Goal: Task Accomplishment & Management: Manage account settings

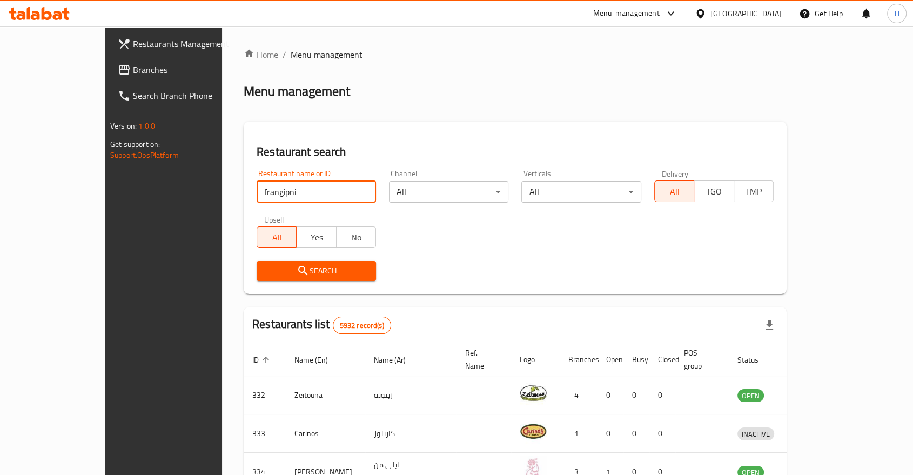
click button "Search" at bounding box center [316, 271] width 119 height 20
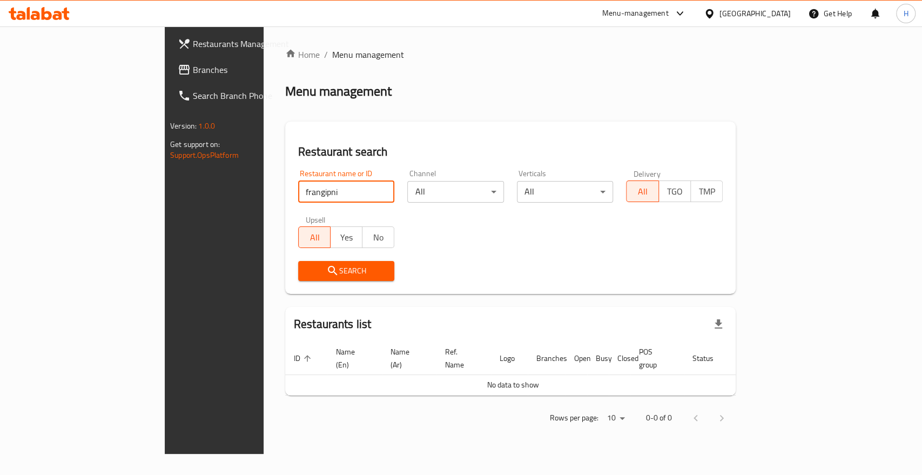
drag, startPoint x: 208, startPoint y: 194, endPoint x: 293, endPoint y: 183, distance: 85.5
click at [298, 183] on input "frangipni" at bounding box center [346, 192] width 97 height 22
click button "Search" at bounding box center [346, 271] width 97 height 20
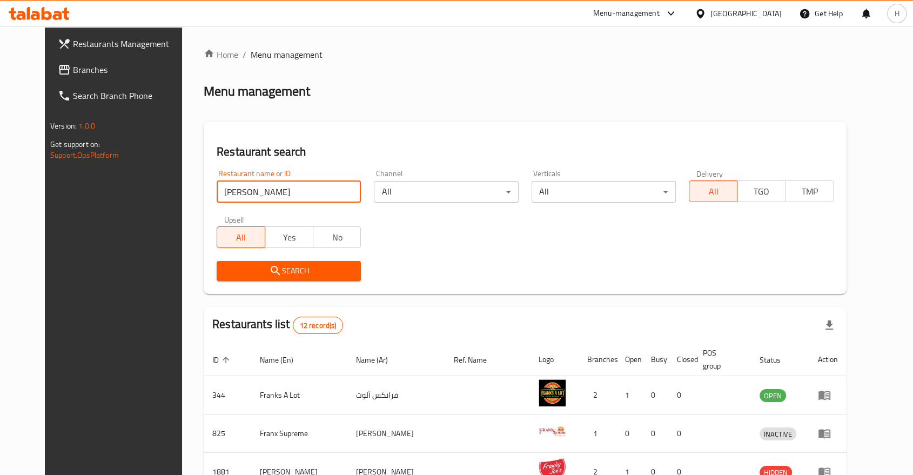
type input "frangipani"
click button "Search" at bounding box center [289, 271] width 144 height 20
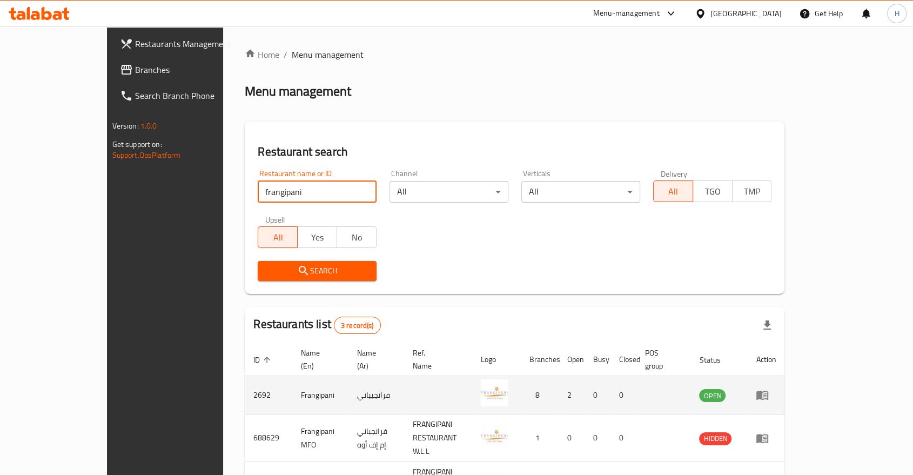
click at [768, 391] on icon "enhanced table" at bounding box center [762, 395] width 12 height 9
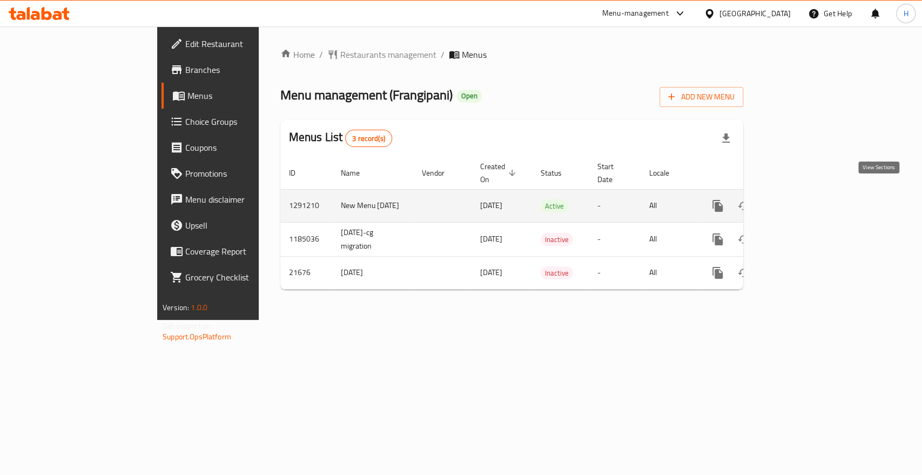
click at [802, 199] on icon "enhanced table" at bounding box center [795, 205] width 13 height 13
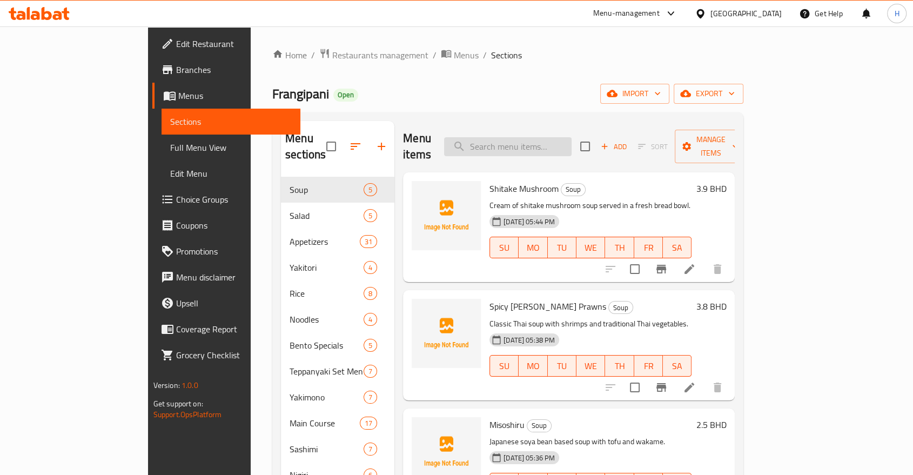
click at [550, 139] on input "search" at bounding box center [507, 146] width 127 height 19
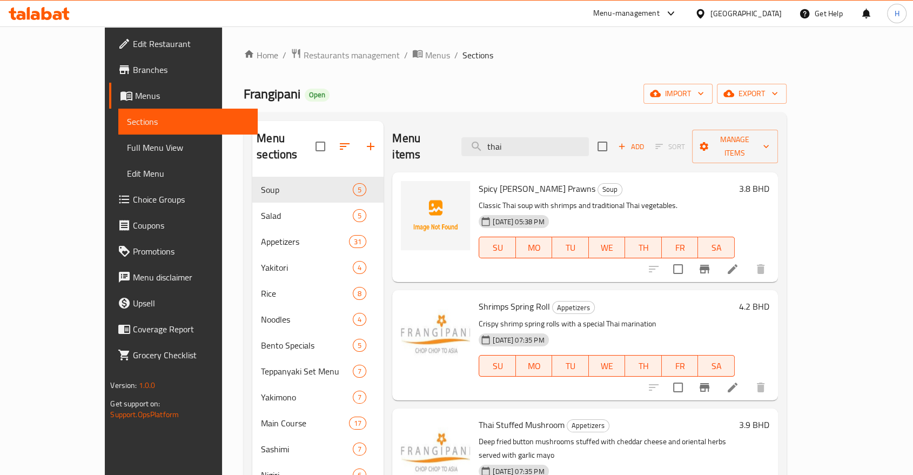
click at [711, 381] on icon "Branch-specific-item" at bounding box center [704, 387] width 13 height 13
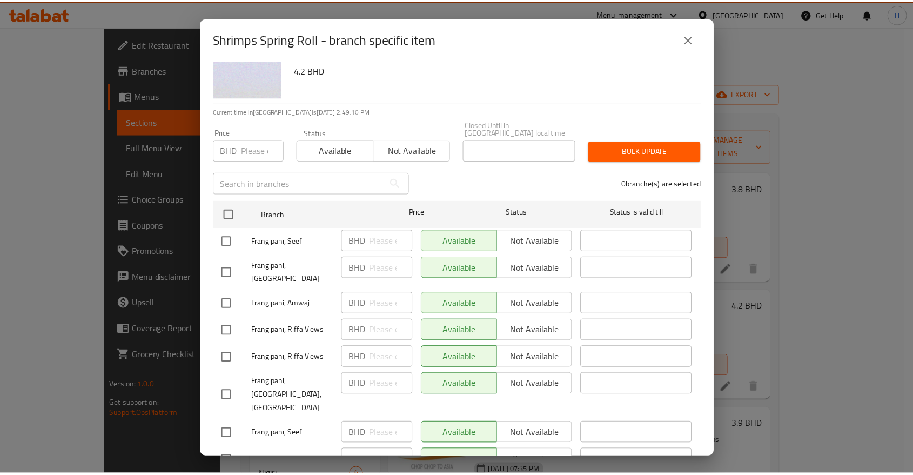
scroll to position [52, 0]
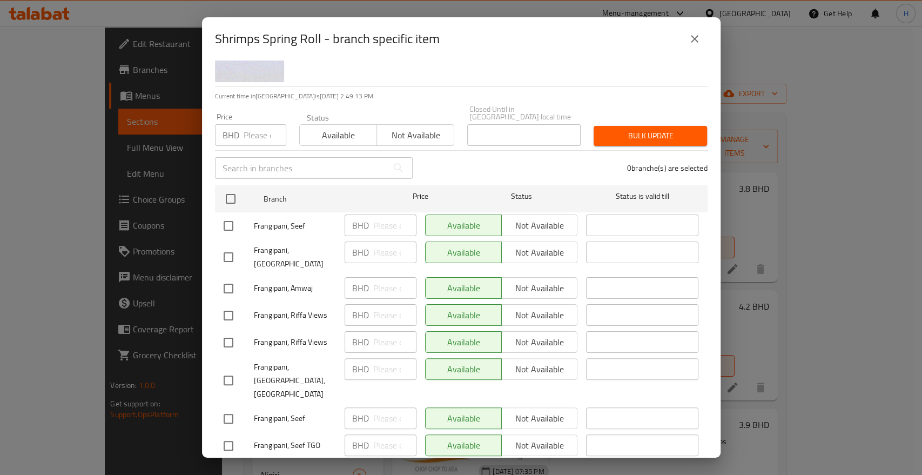
click at [689, 45] on icon "close" at bounding box center [694, 38] width 13 height 13
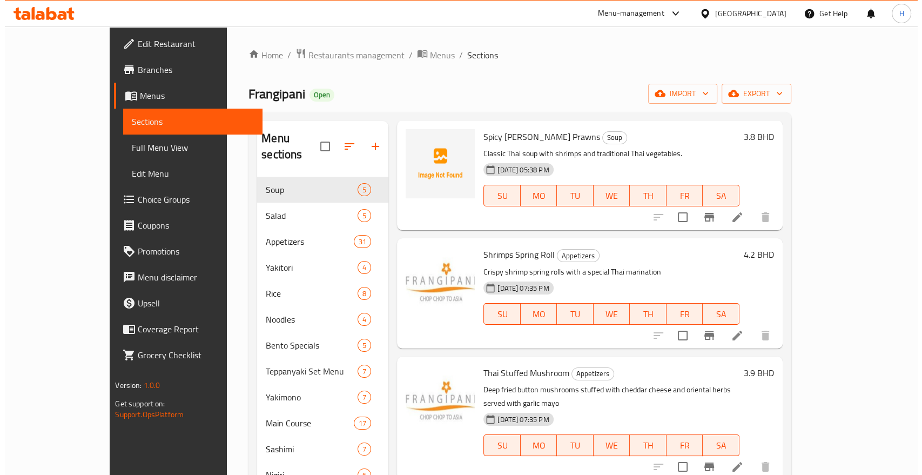
scroll to position [0, 0]
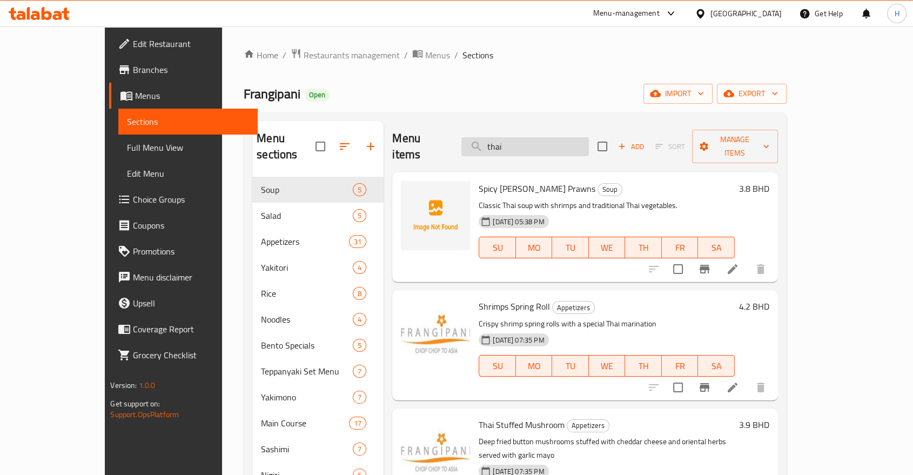
click at [535, 137] on input "thai" at bounding box center [524, 146] width 127 height 19
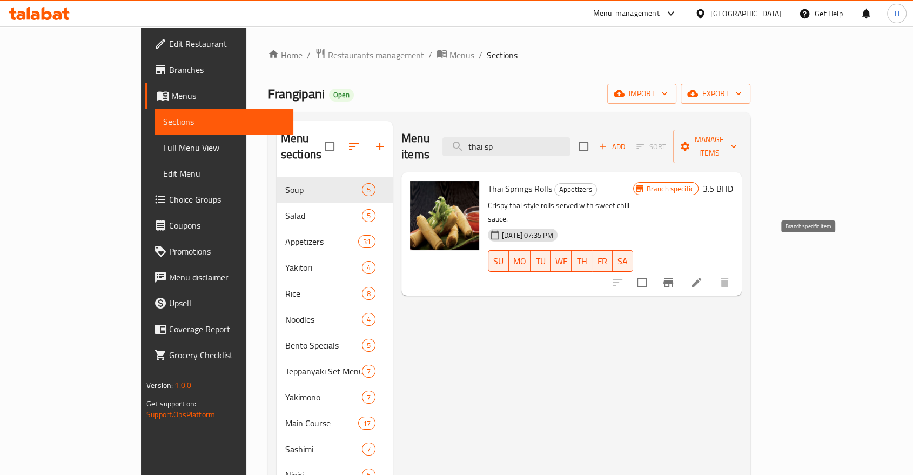
type input "thai sp"
click at [681, 269] on button "Branch-specific-item" at bounding box center [668, 282] width 26 height 26
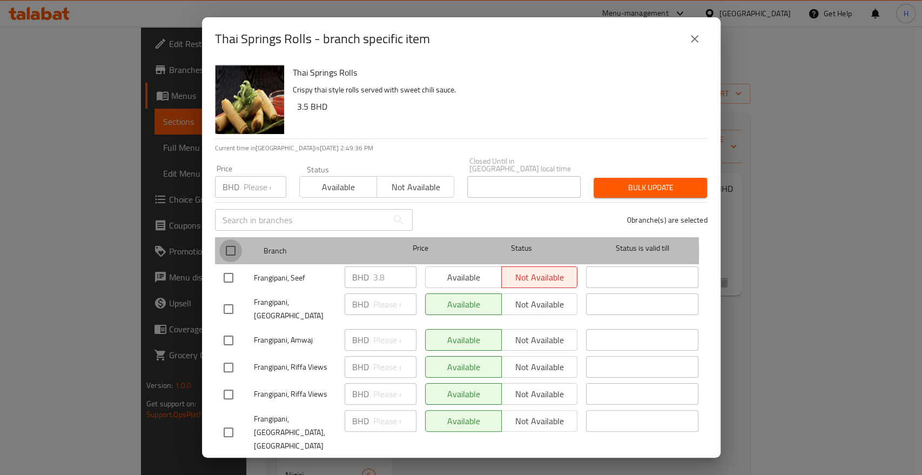
click at [228, 244] on input "checkbox" at bounding box center [230, 250] width 23 height 23
checkbox input "true"
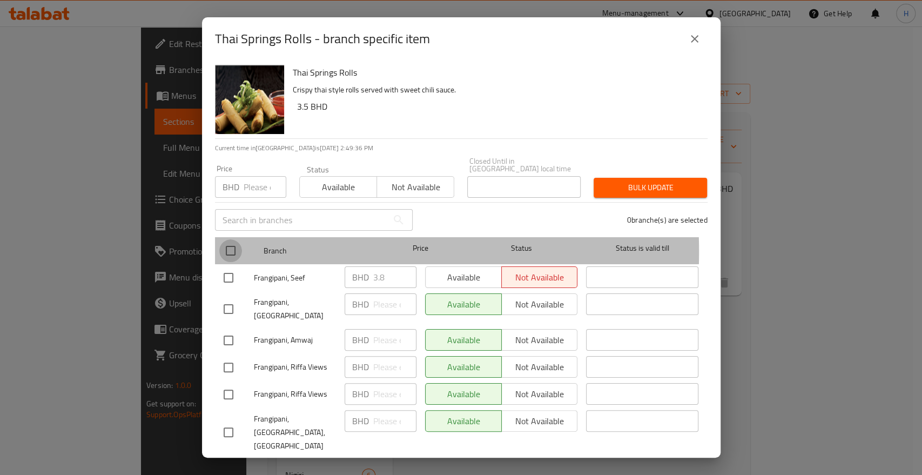
checkbox input "true"
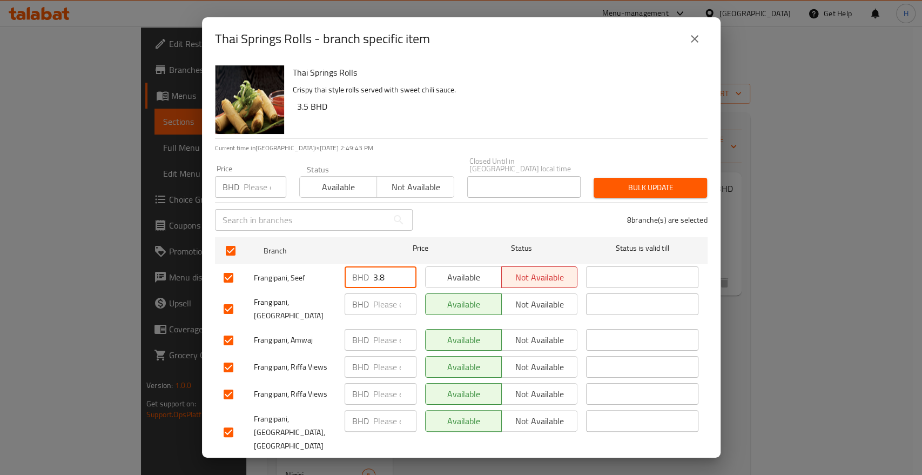
drag, startPoint x: 385, startPoint y: 271, endPoint x: 337, endPoint y: 261, distance: 48.5
click at [337, 262] on div "Frangipani, Seef BHD 3.8 ​ Available Not available ​" at bounding box center [461, 277] width 484 height 31
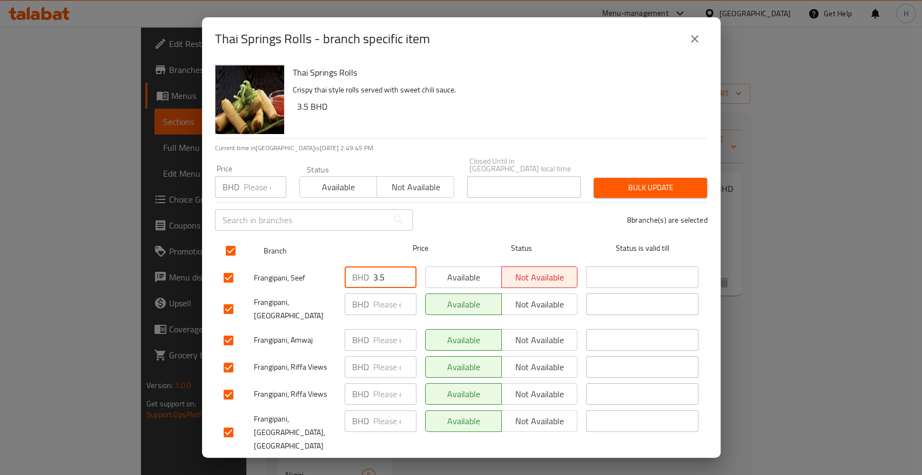
click at [254, 247] on ul "Branch Price Status Status is valid till Frangipani, Seef BHD 3.5 ​ Available N…" at bounding box center [461, 374] width 493 height 282
type input "3.8"
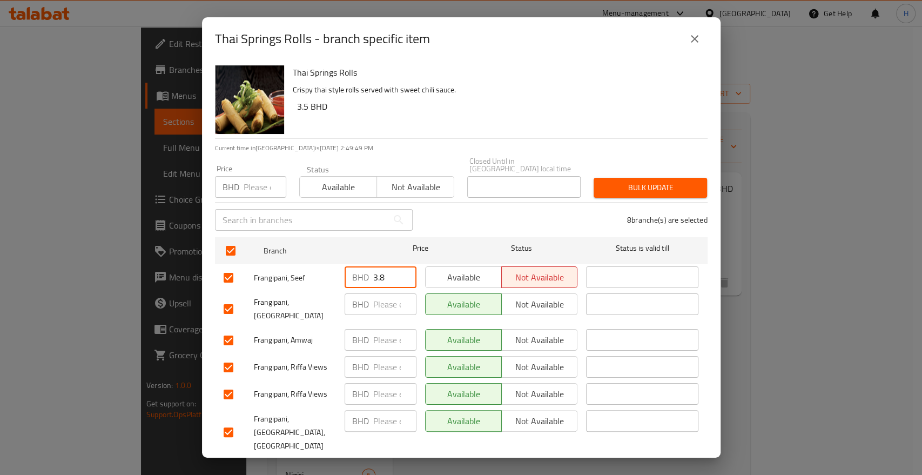
drag, startPoint x: 384, startPoint y: 266, endPoint x: 277, endPoint y: 260, distance: 107.6
click at [277, 262] on div "Frangipani, Seef BHD 3.8 ​ Available Not available ​" at bounding box center [461, 277] width 484 height 31
click at [374, 301] on input "number" at bounding box center [394, 304] width 43 height 22
paste input "3.8"
type input "3.8"
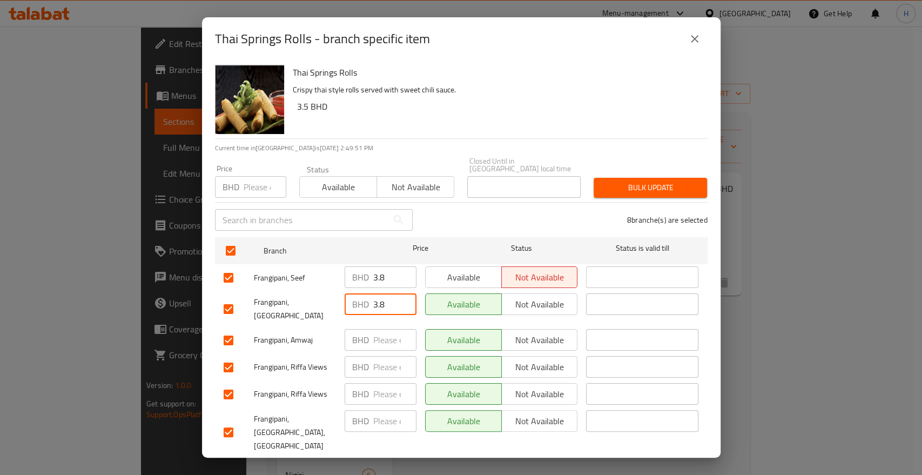
click at [378, 329] on input "number" at bounding box center [394, 340] width 43 height 22
paste input "3.8"
type input "3.8"
click at [375, 356] on input "number" at bounding box center [394, 367] width 43 height 22
paste input "3.8"
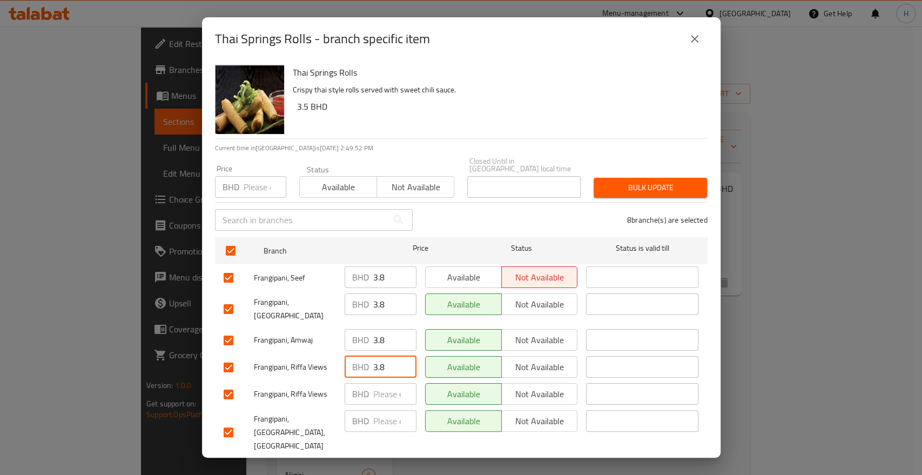
type input "3.8"
click at [375, 383] on input "number" at bounding box center [394, 394] width 43 height 22
paste input "3.8"
type input "3.8"
click at [379, 410] on input "number" at bounding box center [394, 421] width 43 height 22
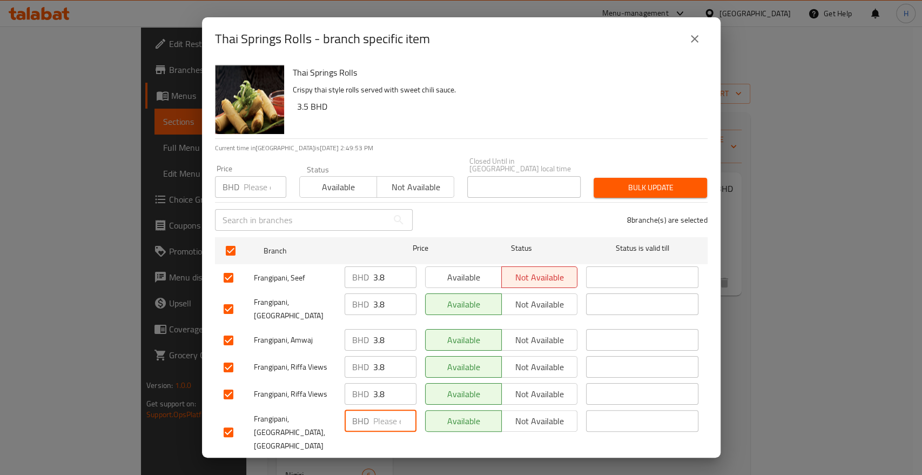
paste input "3.8"
type input "3.8"
drag, startPoint x: 384, startPoint y: 443, endPoint x: 334, endPoint y: 441, distance: 50.3
click at [334, 455] on div "Frangipani, Seef BHD 0 ​ Available Not available ​" at bounding box center [461, 470] width 484 height 31
paste input "3.8"
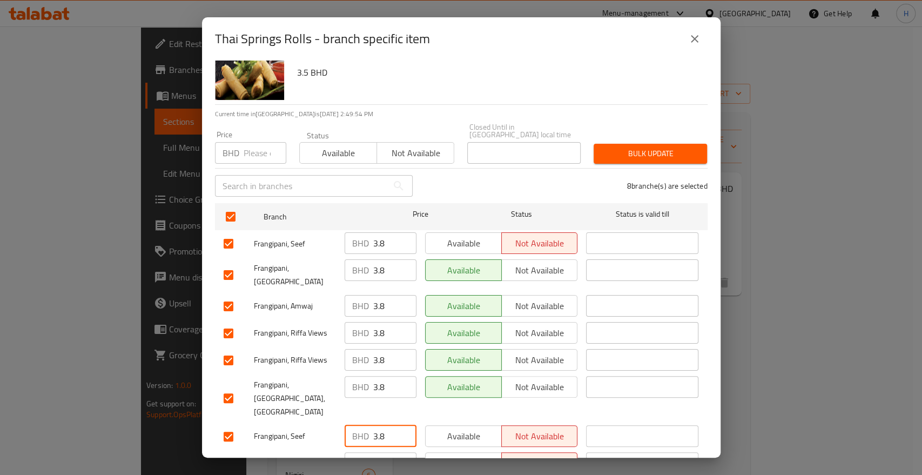
scroll to position [52, 0]
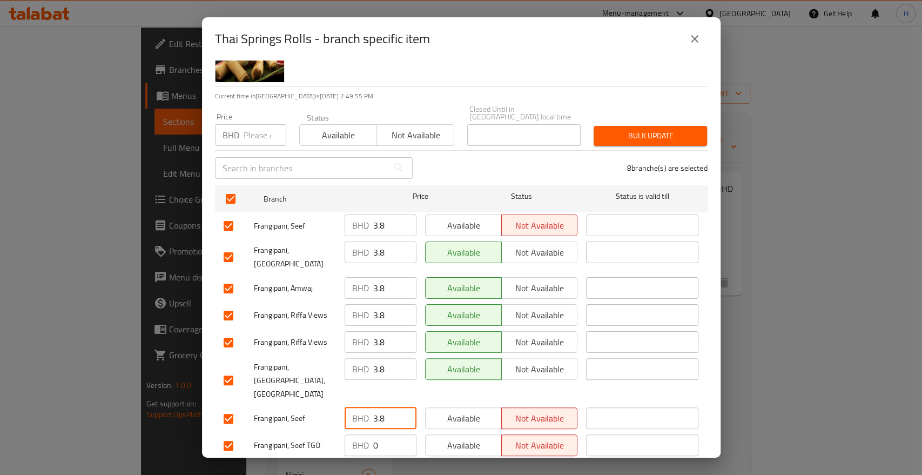
type input "3.8"
drag, startPoint x: 387, startPoint y: 413, endPoint x: 332, endPoint y: 404, distance: 55.8
click at [332, 430] on div "Frangipani, Seef TGO BHD 0 ​ Available Not available ​" at bounding box center [461, 445] width 484 height 31
paste input "3.8"
type input "3.8"
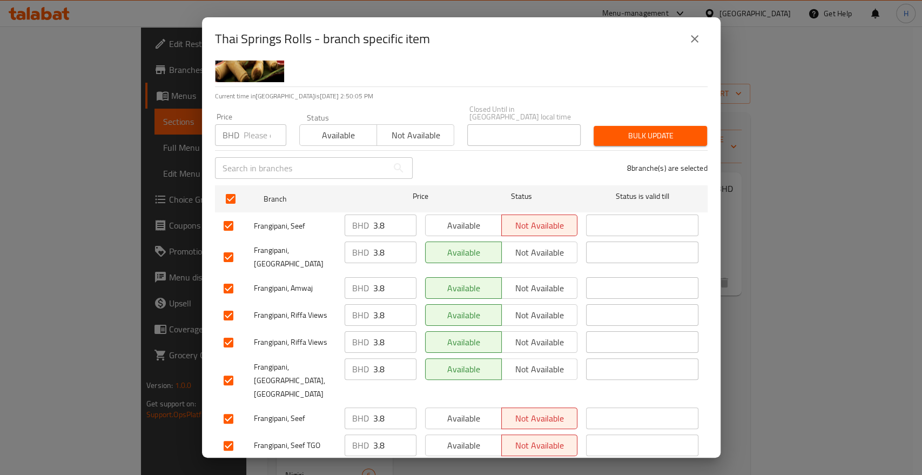
click at [368, 467] on span "Save" at bounding box center [461, 474] width 475 height 14
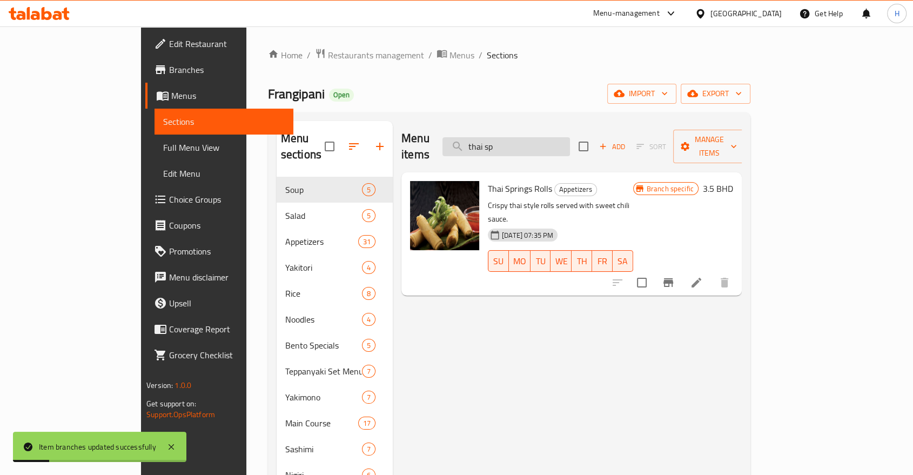
click at [529, 137] on input "thai sp" at bounding box center [505, 146] width 127 height 19
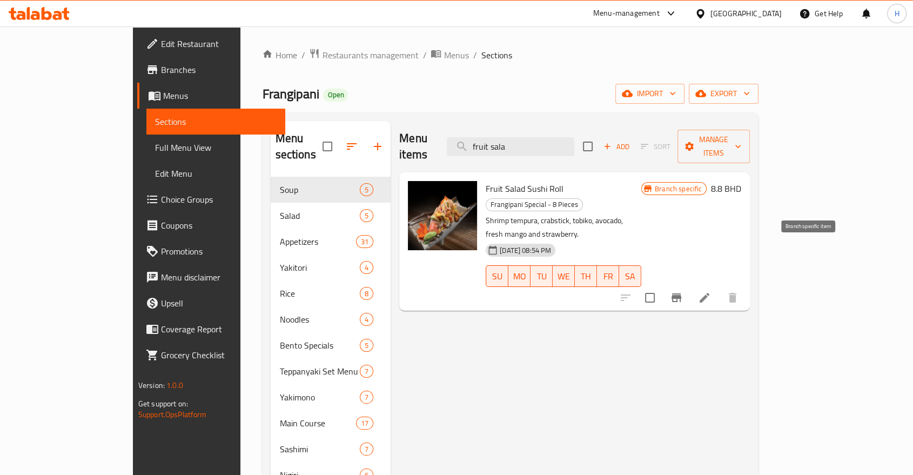
type input "fruit sala"
click at [689, 285] on button "Branch-specific-item" at bounding box center [676, 298] width 26 height 26
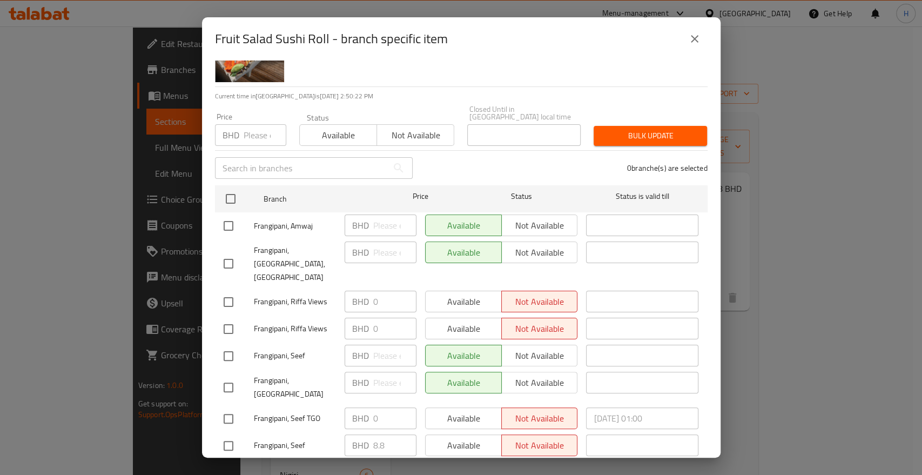
click at [366, 439] on p "BHD" at bounding box center [360, 445] width 17 height 13
click at [266, 439] on span "Frangipani, Seef" at bounding box center [295, 446] width 82 height 14
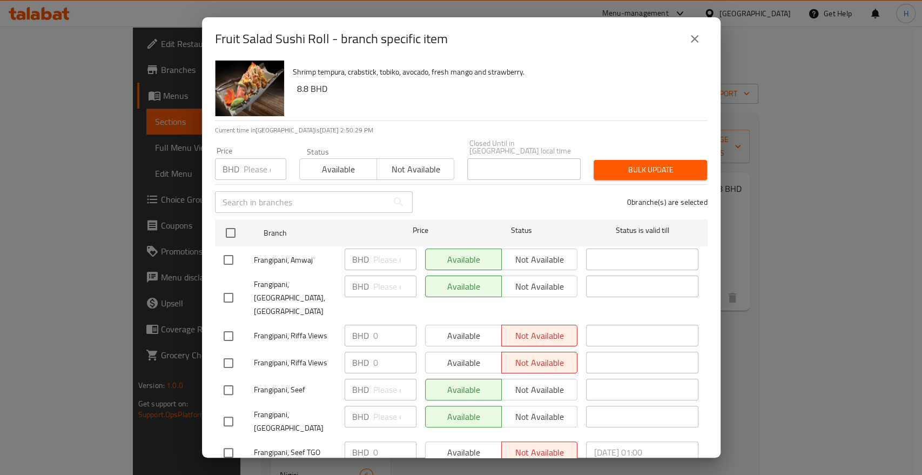
scroll to position [0, 0]
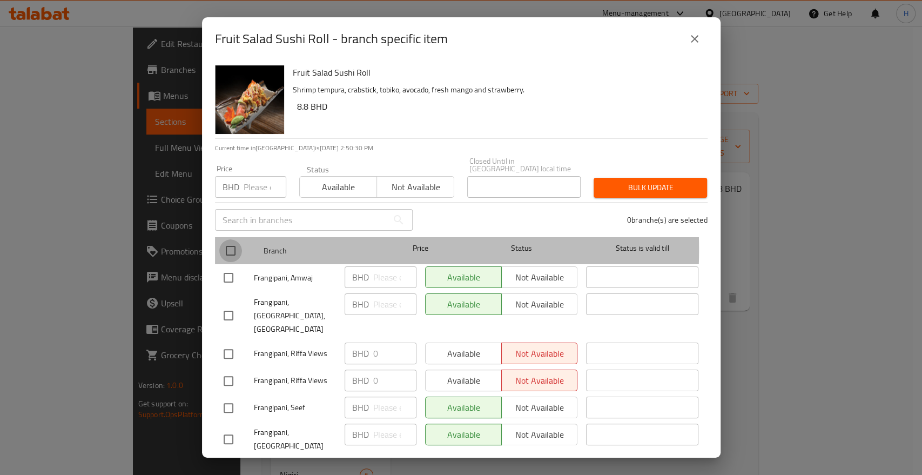
click at [228, 241] on input "checkbox" at bounding box center [230, 250] width 23 height 23
checkbox input "true"
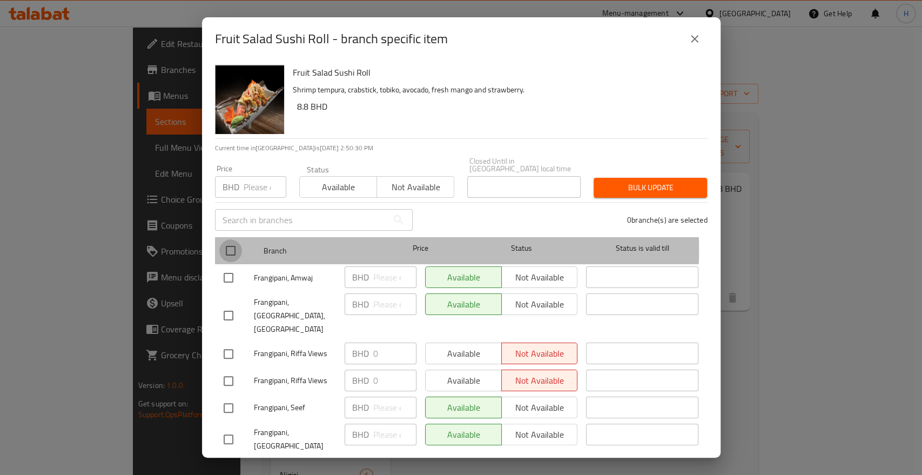
checkbox input "true"
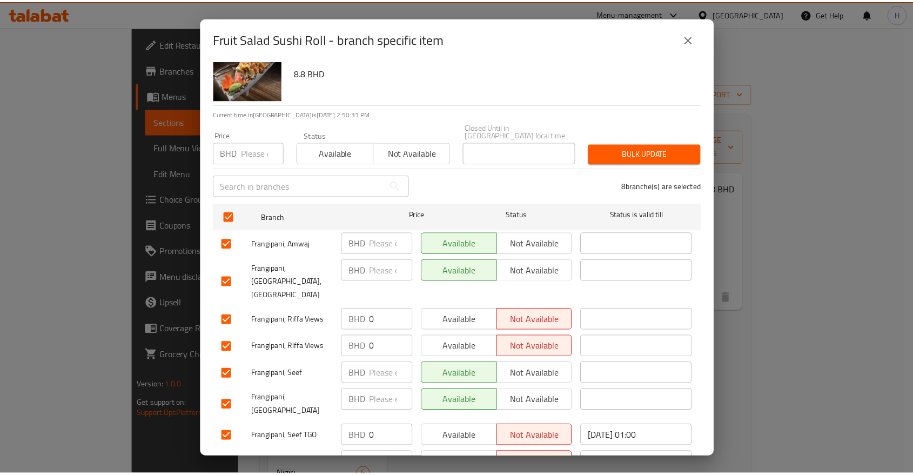
scroll to position [52, 0]
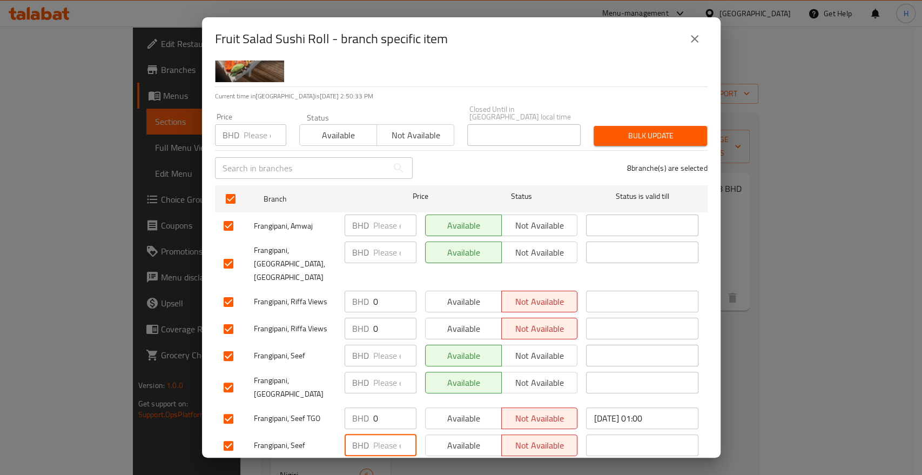
paste input "8.8"
type input "8.8"
click at [385, 223] on input "number" at bounding box center [394, 225] width 43 height 22
paste input "8.8"
type input "8.8"
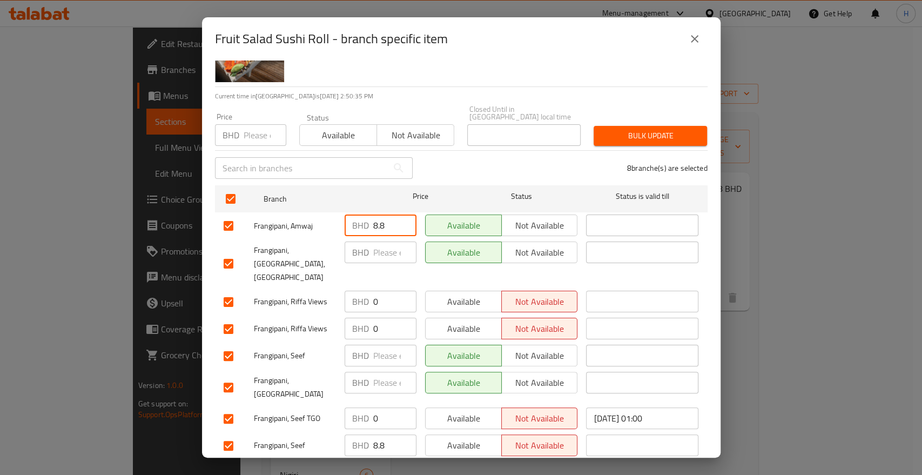
click at [382, 242] on input "number" at bounding box center [394, 252] width 43 height 22
paste input "8.8"
type input "8.8"
drag, startPoint x: 384, startPoint y: 284, endPoint x: 333, endPoint y: 281, distance: 51.4
click at [333, 286] on div "Frangipani, Riffa Views BHD 0 ​ Available Not available ​" at bounding box center [461, 301] width 484 height 31
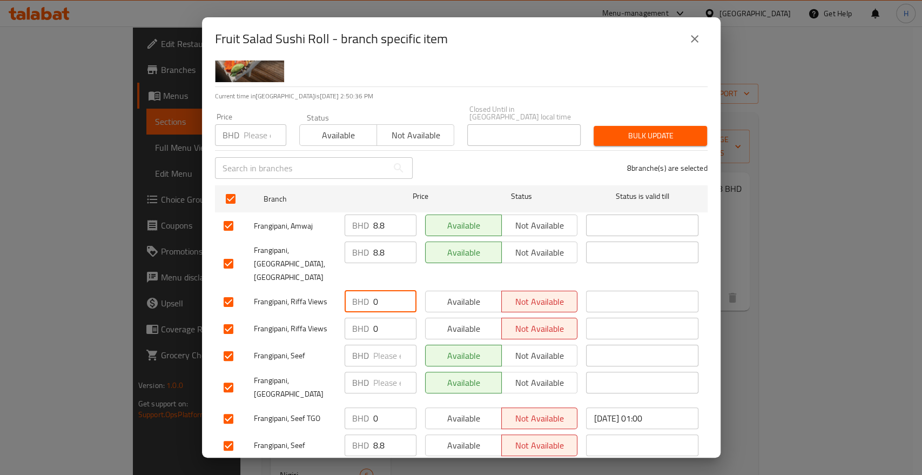
paste input "8.8"
type input "8.8"
drag, startPoint x: 378, startPoint y: 310, endPoint x: 355, endPoint y: 310, distance: 22.7
click at [356, 318] on div "BHD 0 ​" at bounding box center [381, 329] width 72 height 22
paste input "8.8"
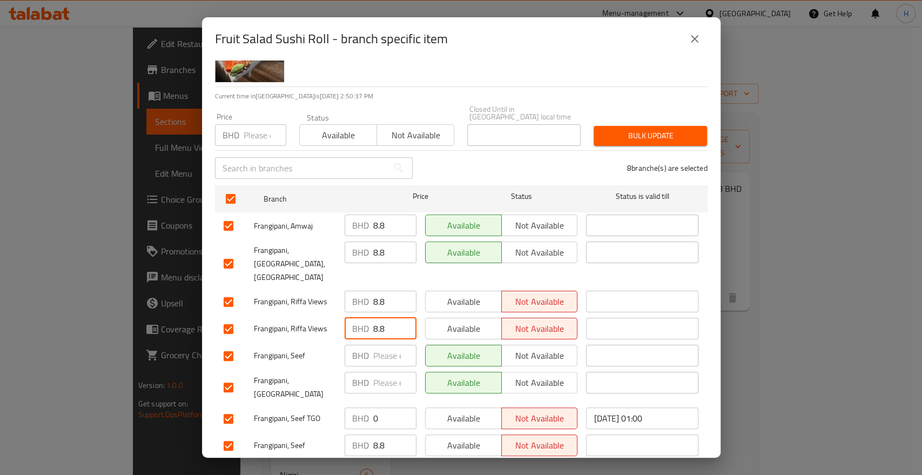
type input "8.8"
click at [377, 345] on input "number" at bounding box center [394, 356] width 43 height 22
paste input "8.8"
type input "8.8"
click at [380, 372] on input "number" at bounding box center [394, 383] width 43 height 22
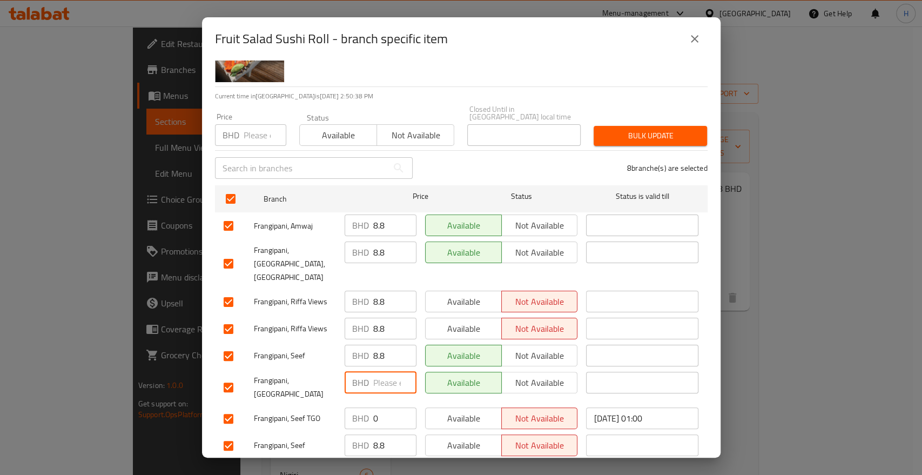
paste input "8.8"
type input "8.8"
drag, startPoint x: 345, startPoint y: 383, endPoint x: 332, endPoint y: 380, distance: 13.8
click at [332, 403] on div "Frangipani, Seef TGO BHD 0 ​ Available Not available 2025/07/23 01:00 ​" at bounding box center [461, 418] width 484 height 31
paste input "8.8"
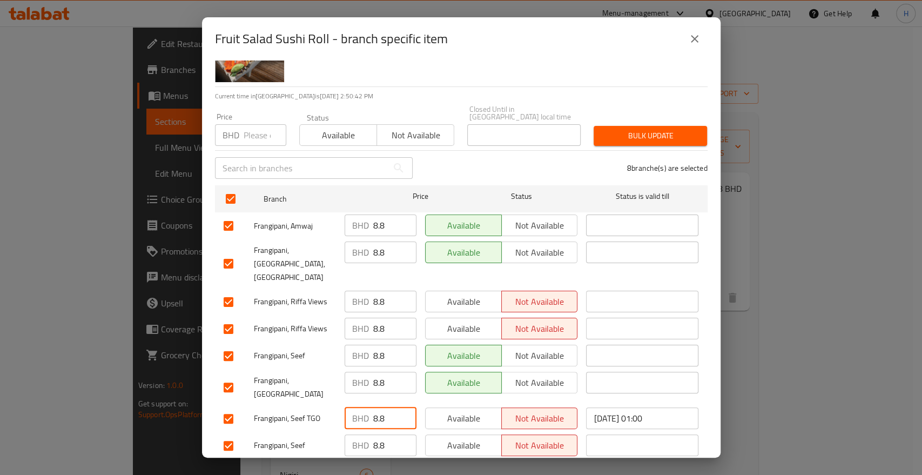
type input "8.8"
click at [346, 467] on span "Save" at bounding box center [461, 474] width 475 height 14
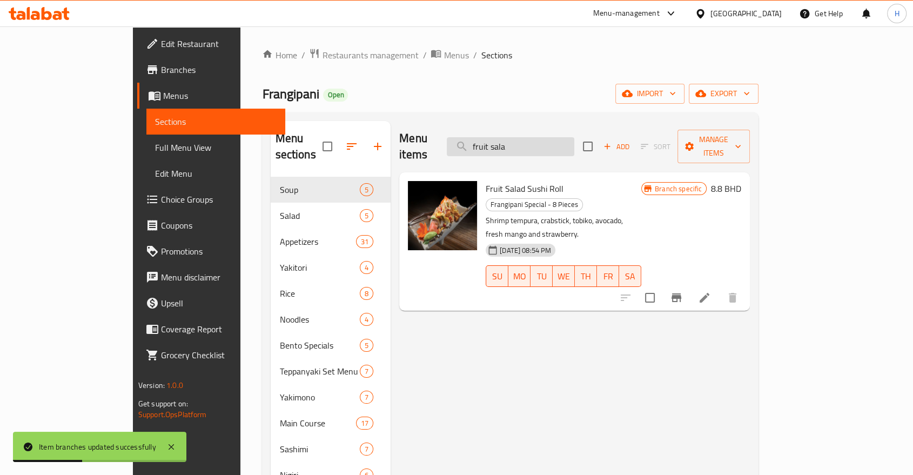
click at [541, 138] on input "fruit sala" at bounding box center [510, 146] width 127 height 19
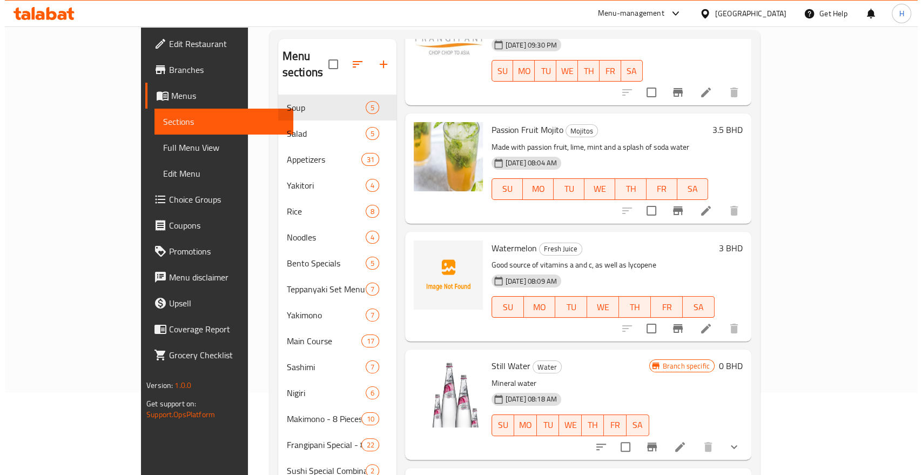
scroll to position [300, 0]
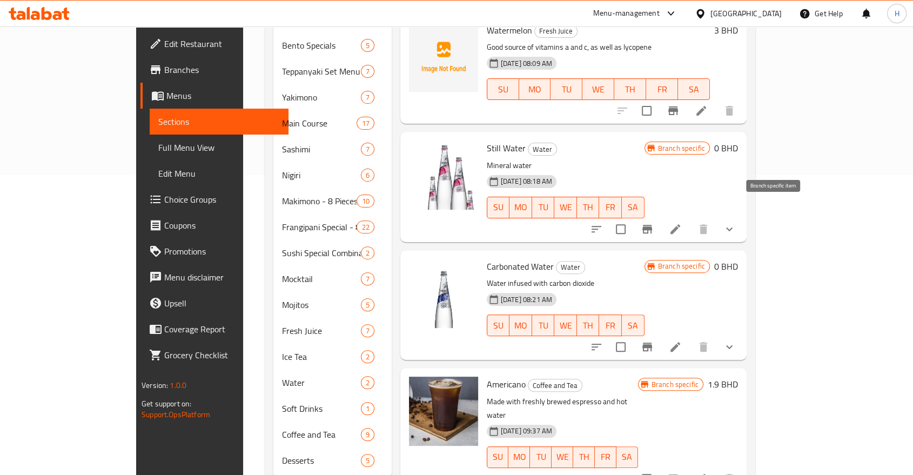
type input "water"
click at [652, 225] on icon "Branch-specific-item" at bounding box center [647, 229] width 10 height 9
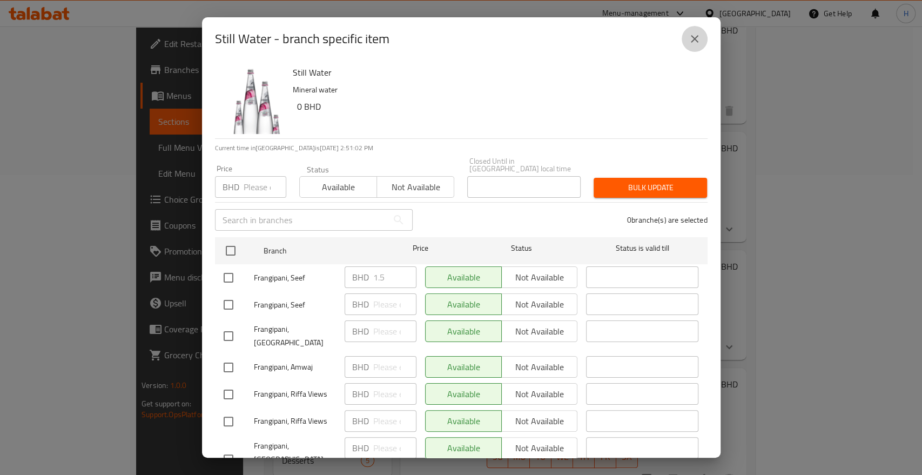
click at [693, 41] on icon "close" at bounding box center [694, 38] width 13 height 13
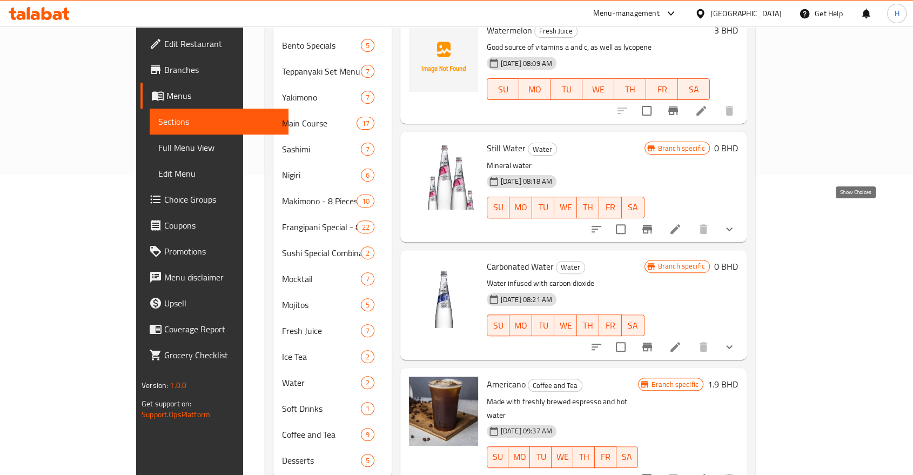
click at [736, 223] on icon "show more" at bounding box center [729, 229] width 13 height 13
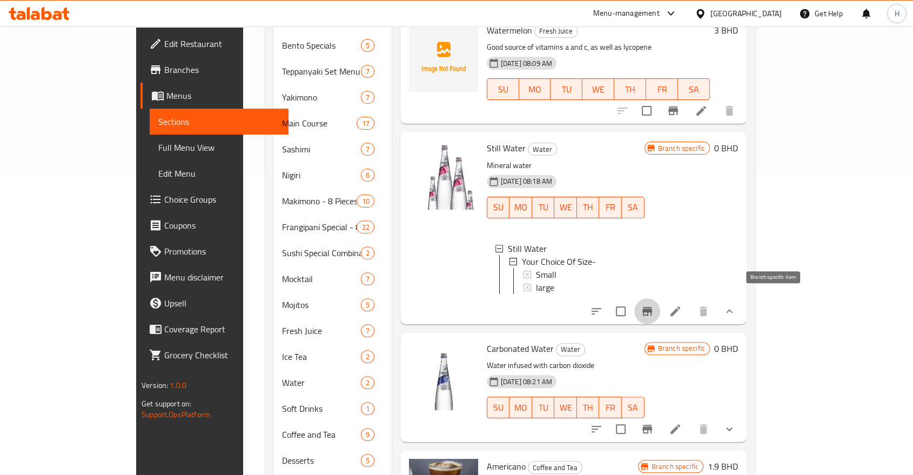
click at [653, 305] on icon "Branch-specific-item" at bounding box center [647, 311] width 13 height 13
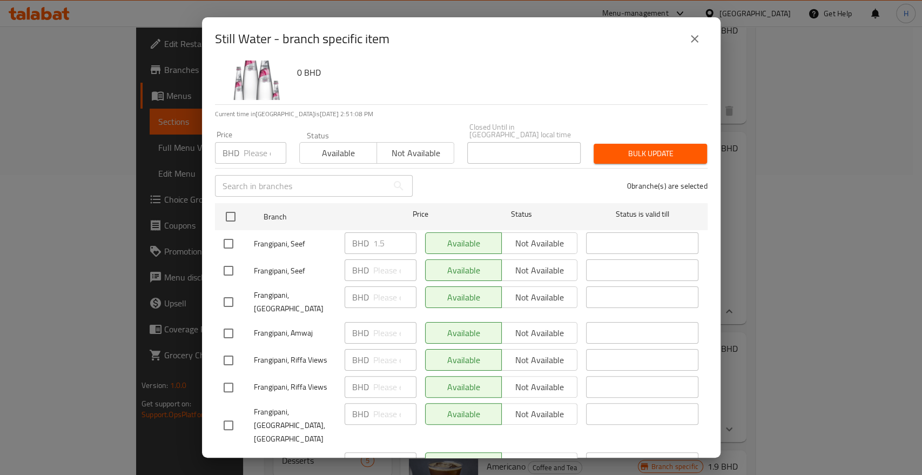
scroll to position [52, 0]
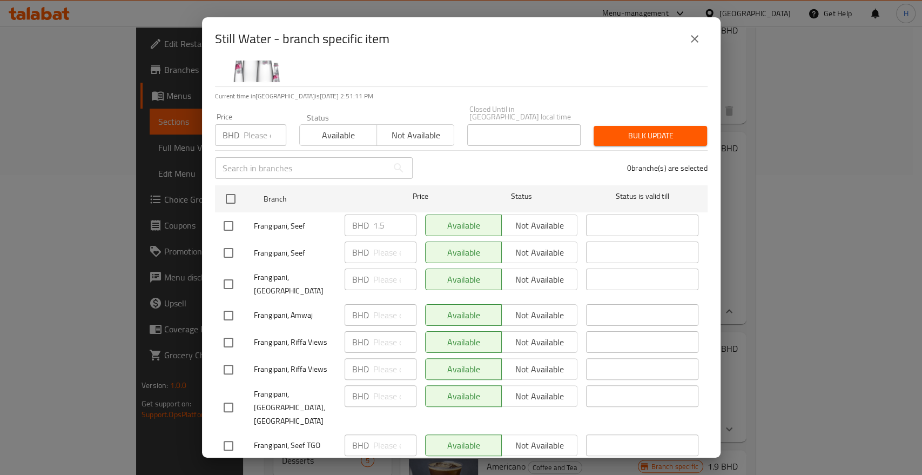
click at [691, 45] on icon "close" at bounding box center [694, 38] width 13 height 13
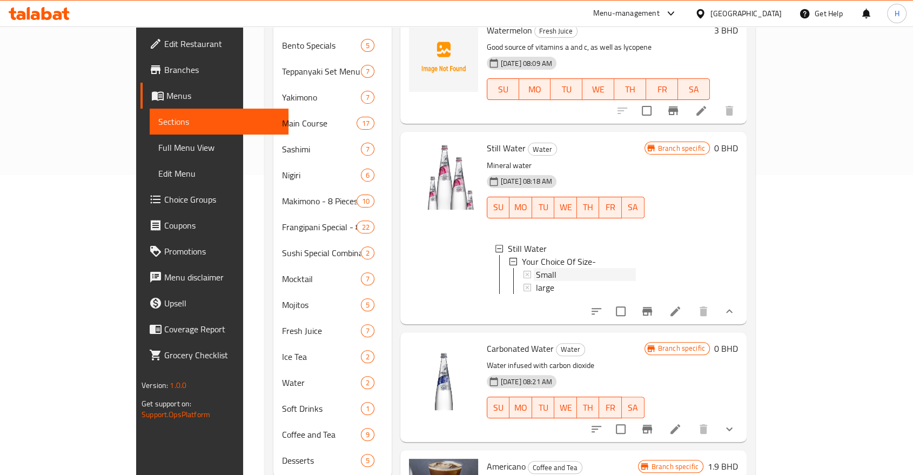
click at [536, 268] on span "Small" at bounding box center [546, 274] width 21 height 13
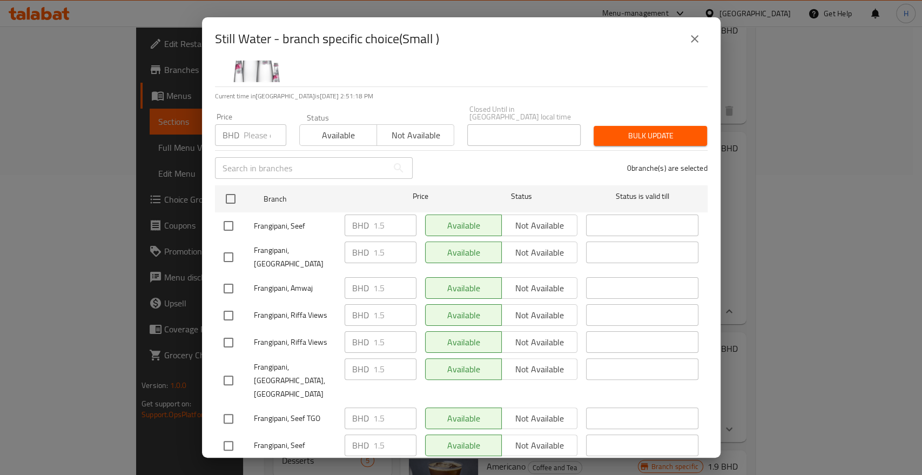
click at [692, 44] on icon "close" at bounding box center [694, 38] width 13 height 13
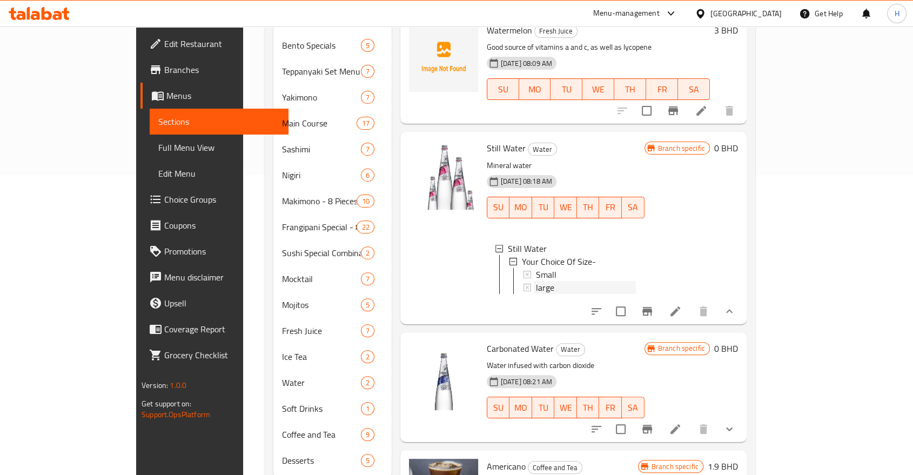
click at [536, 281] on span "large" at bounding box center [545, 287] width 18 height 13
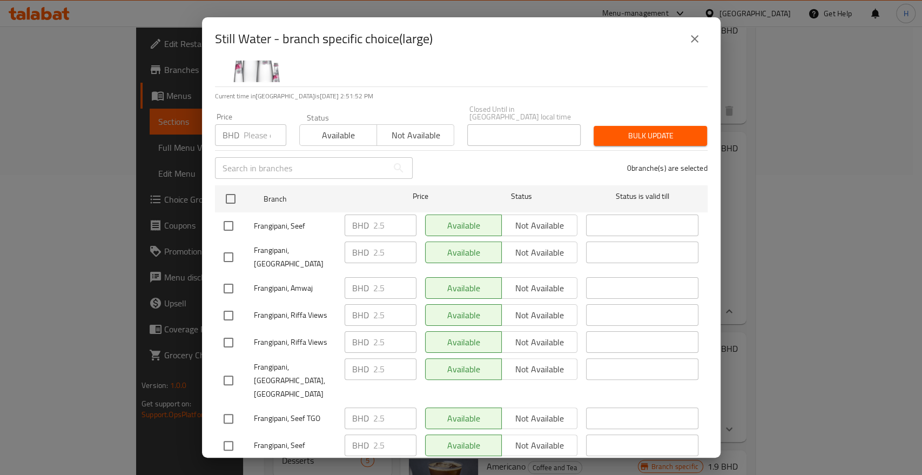
click at [698, 46] on button "close" at bounding box center [695, 39] width 26 height 26
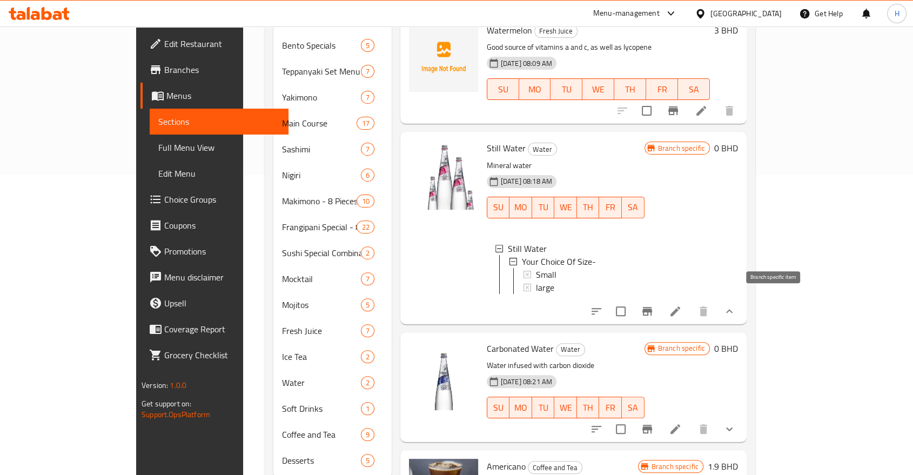
click at [653, 305] on icon "Branch-specific-item" at bounding box center [647, 311] width 13 height 13
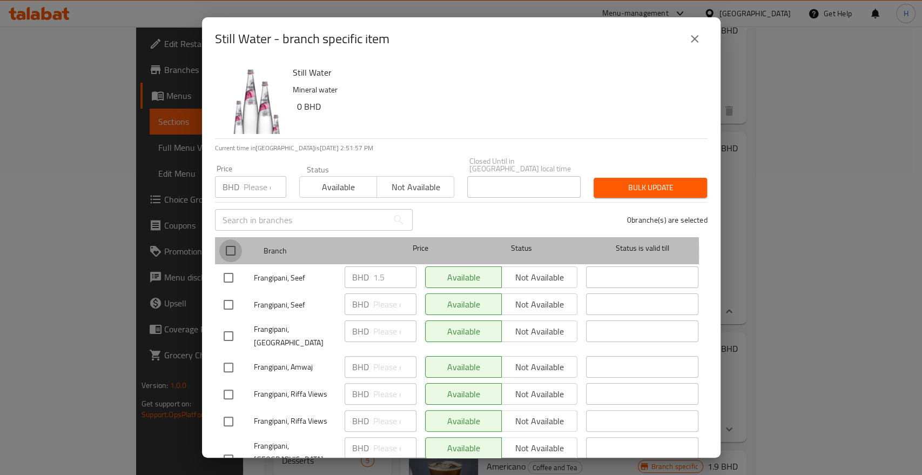
click at [226, 245] on input "checkbox" at bounding box center [230, 250] width 23 height 23
checkbox input "true"
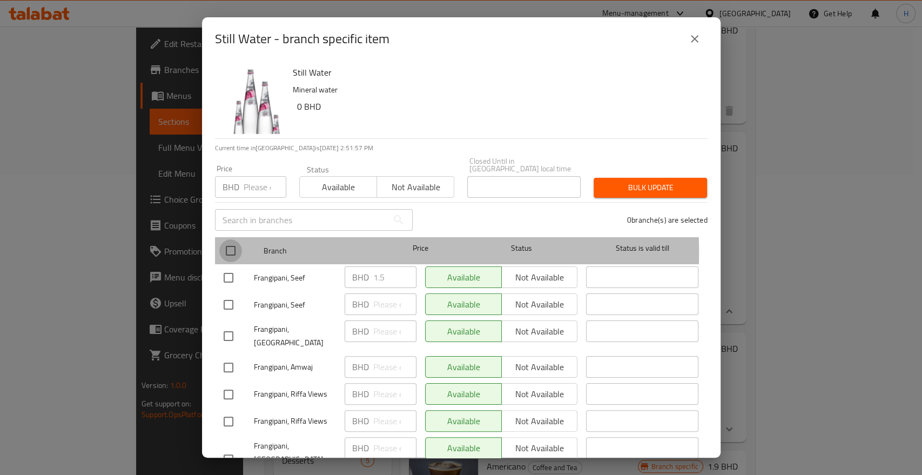
checkbox input "true"
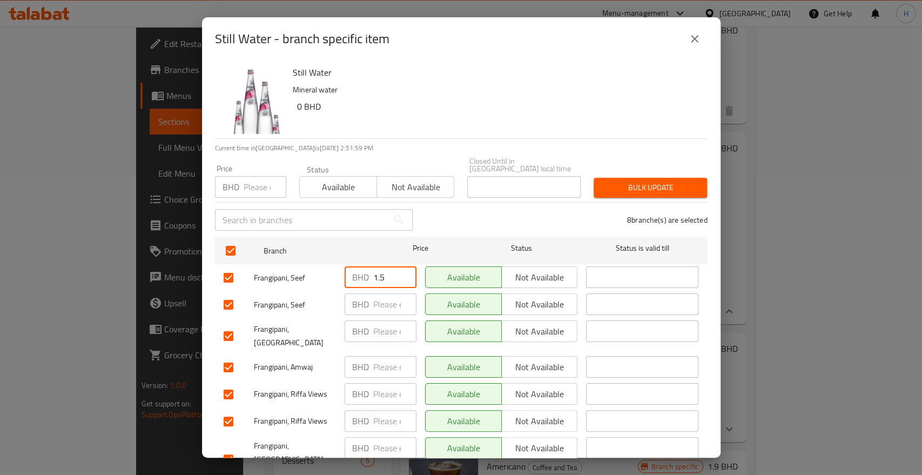
drag, startPoint x: 380, startPoint y: 268, endPoint x: 361, endPoint y: 269, distance: 18.9
click at [361, 269] on div "BHD 1.5 ​" at bounding box center [381, 277] width 72 height 22
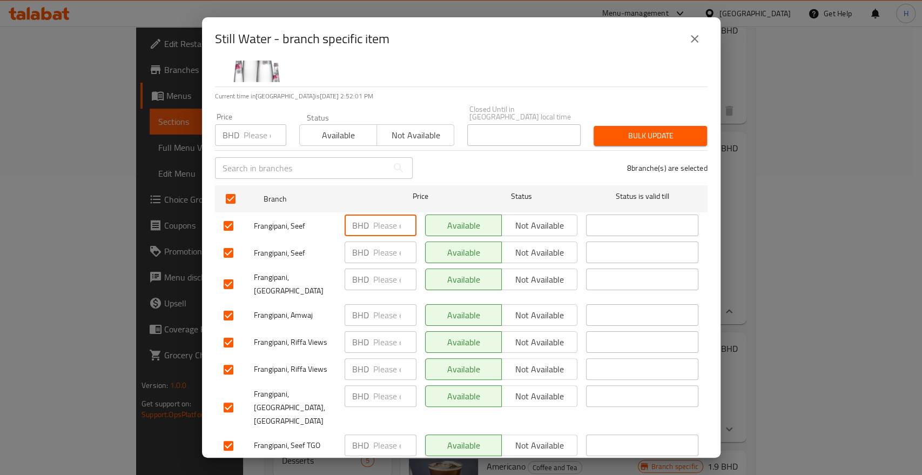
click at [395, 467] on span "Save" at bounding box center [461, 474] width 475 height 14
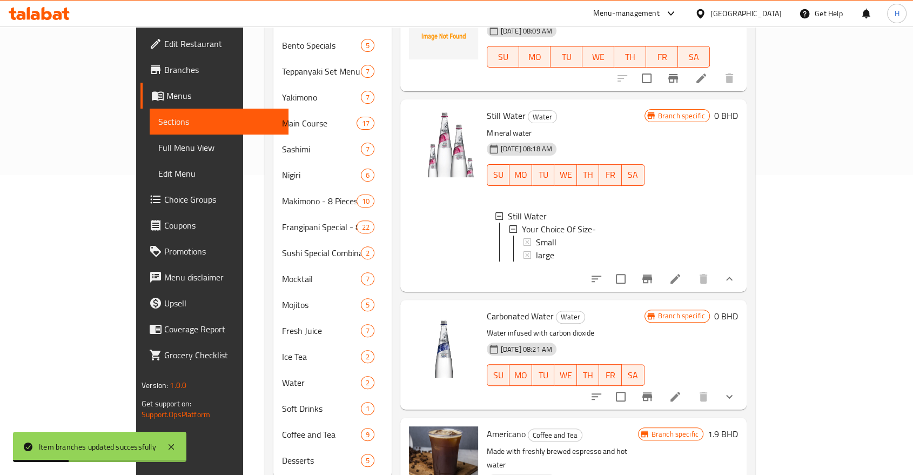
scroll to position [390, 0]
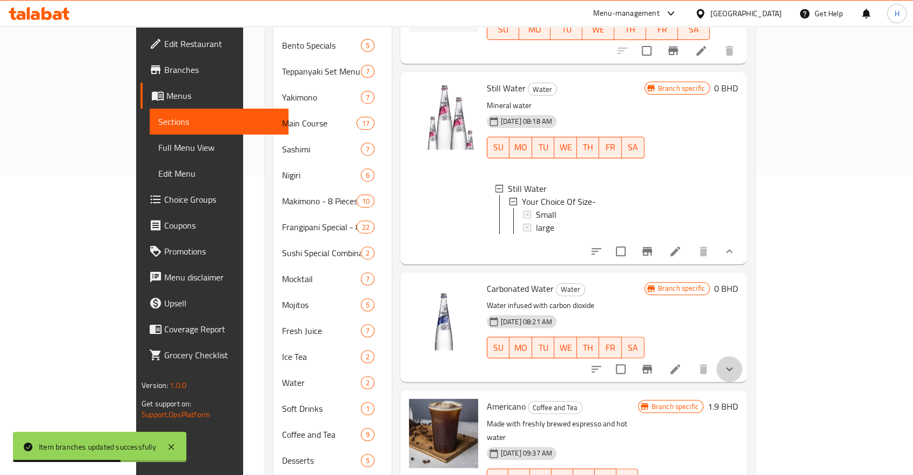
click at [742, 361] on button "show more" at bounding box center [729, 369] width 26 height 26
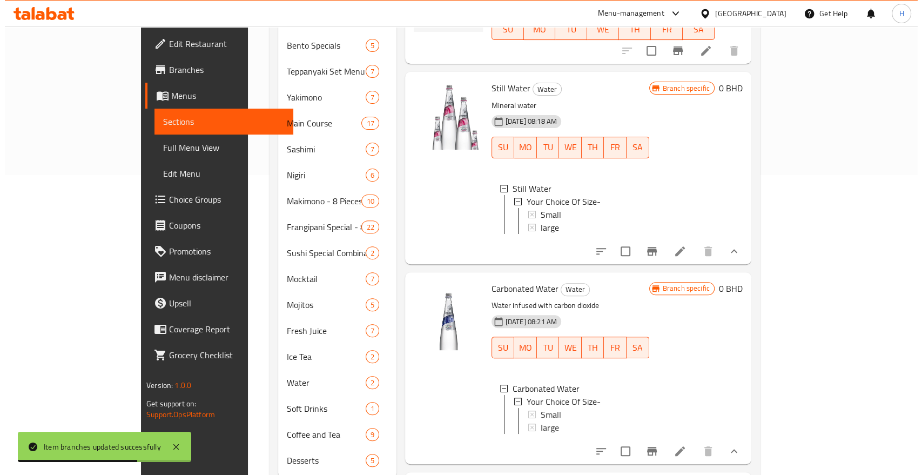
scroll to position [450, 0]
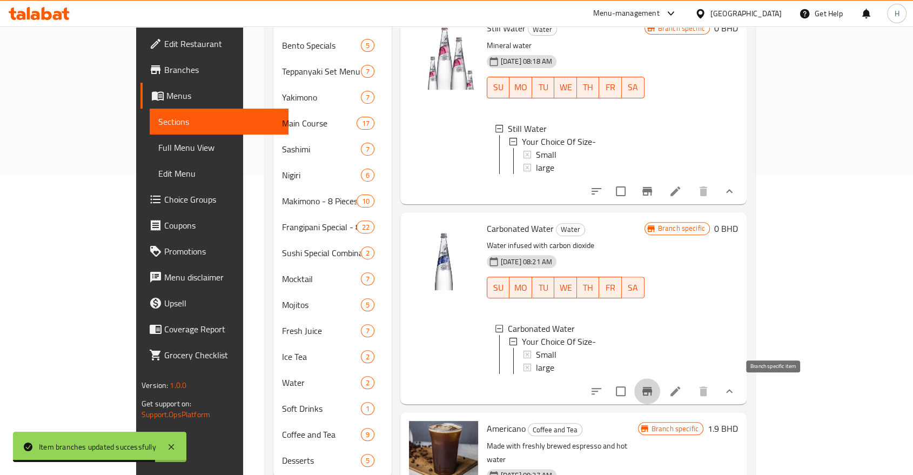
click at [652, 392] on icon "Branch-specific-item" at bounding box center [647, 391] width 10 height 9
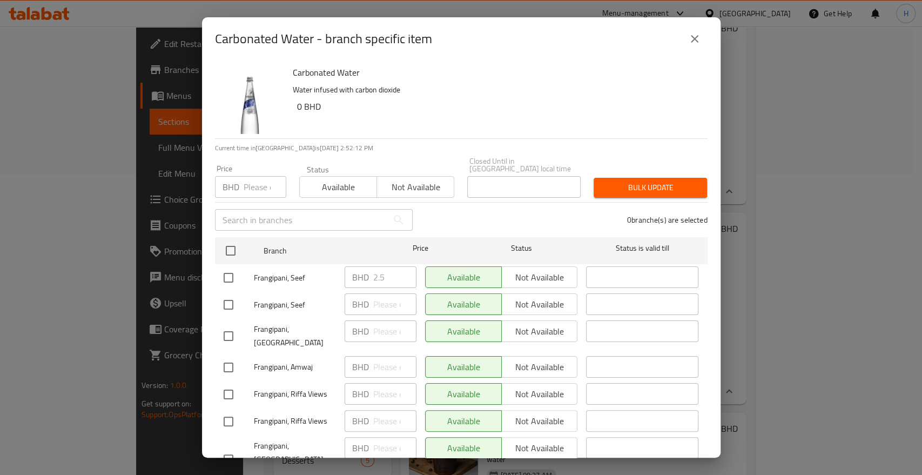
click at [696, 43] on icon "close" at bounding box center [694, 38] width 13 height 13
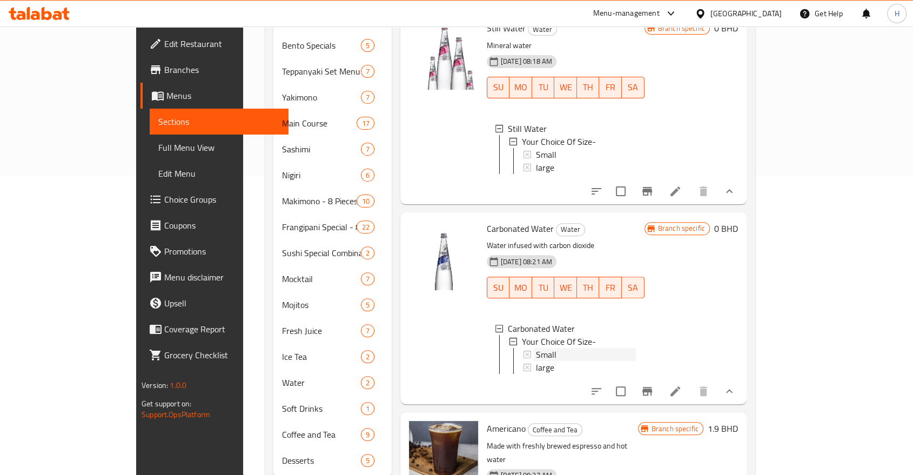
click at [536, 348] on span "Small" at bounding box center [546, 354] width 21 height 13
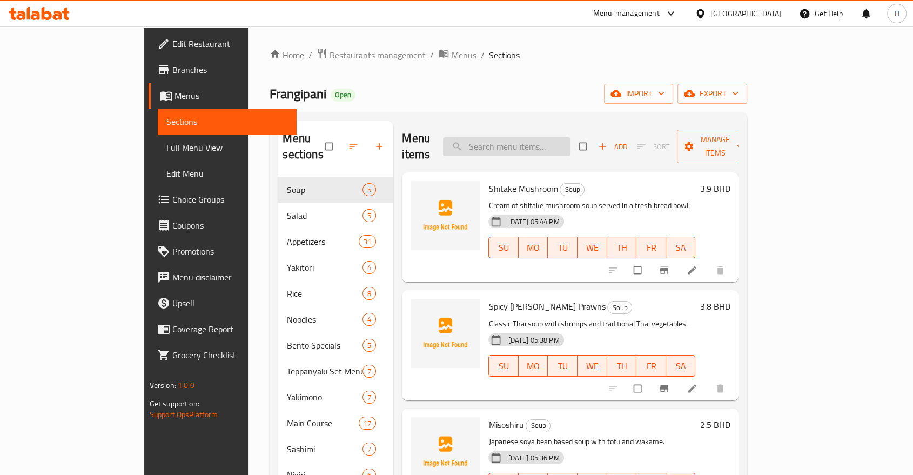
click at [544, 139] on input "search" at bounding box center [506, 146] width 127 height 19
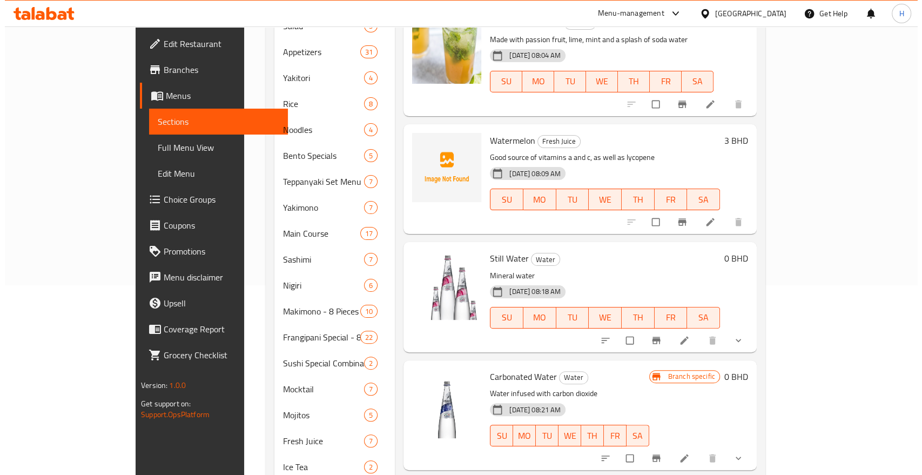
scroll to position [316, 0]
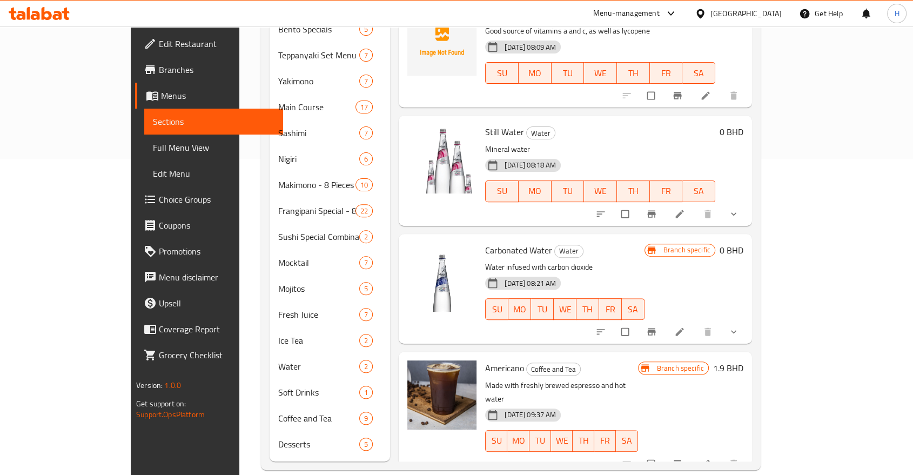
type input "water"
click at [741, 326] on span "show more" at bounding box center [734, 331] width 13 height 11
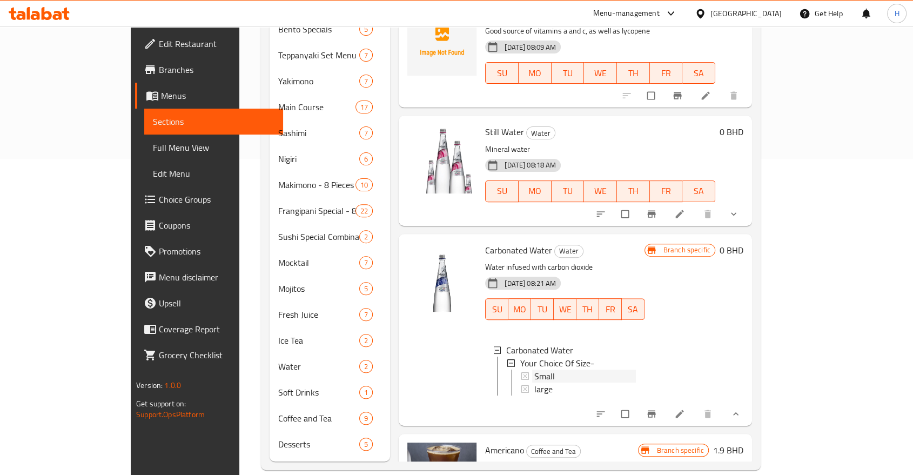
click at [534, 369] on span "Small" at bounding box center [544, 375] width 21 height 13
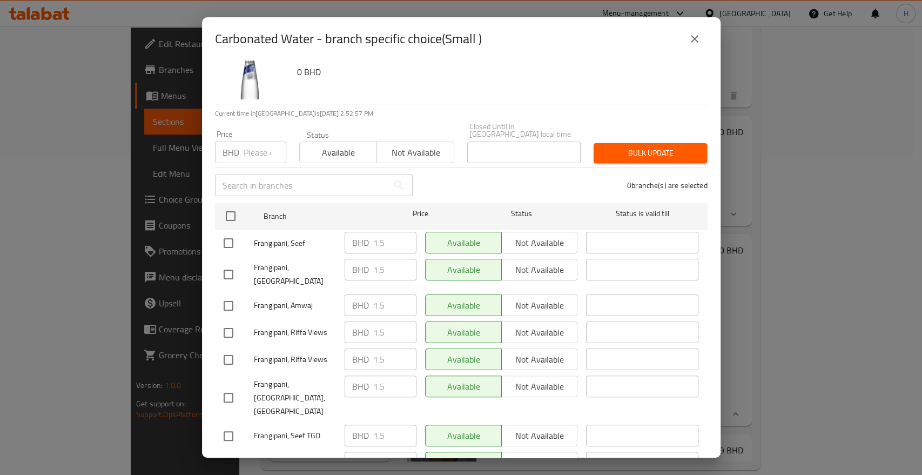
scroll to position [52, 0]
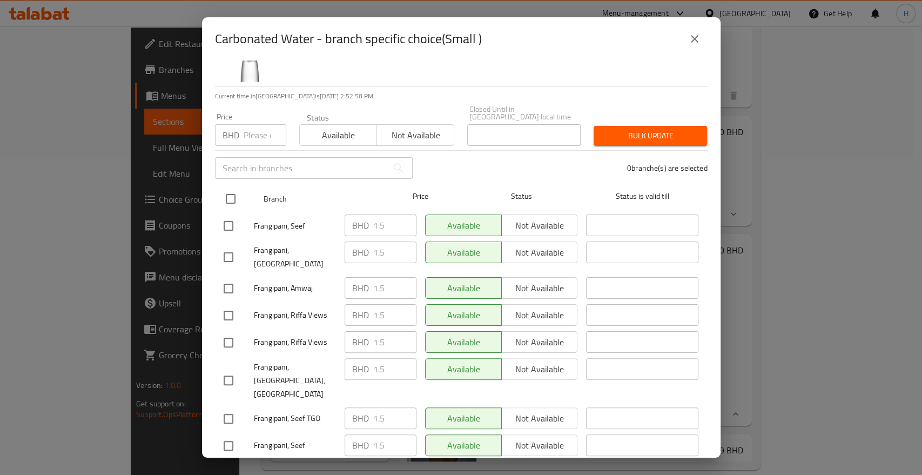
click at [233, 192] on input "checkbox" at bounding box center [230, 198] width 23 height 23
checkbox input "true"
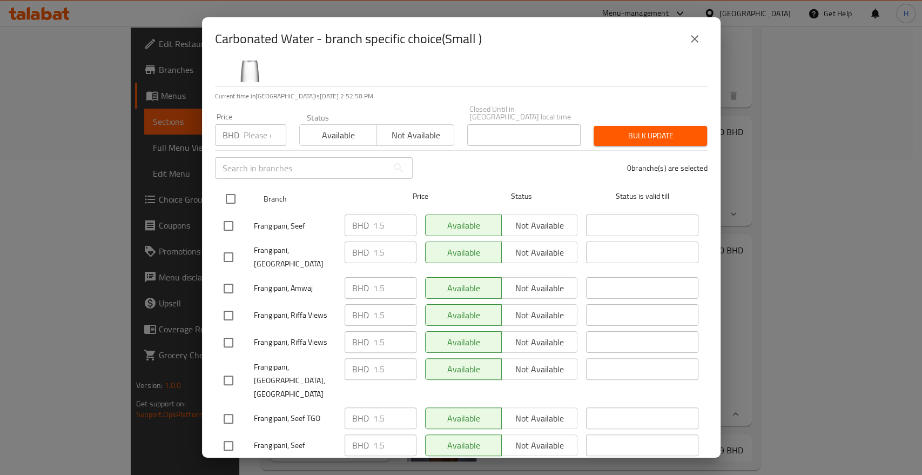
checkbox input "true"
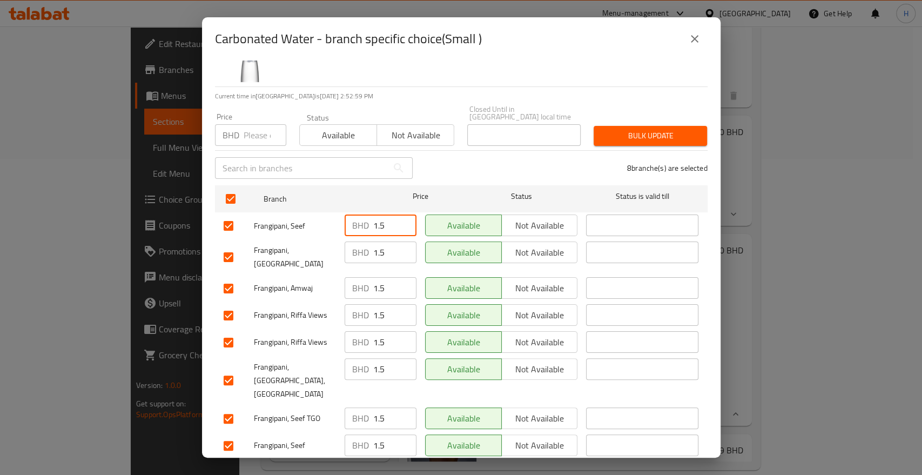
drag, startPoint x: 386, startPoint y: 223, endPoint x: 323, endPoint y: 205, distance: 64.8
click at [323, 210] on div "Frangipani, Seef BHD 1.5 ​ Available Not available ​" at bounding box center [461, 225] width 484 height 31
drag, startPoint x: 333, startPoint y: 205, endPoint x: 298, endPoint y: 201, distance: 35.3
click at [298, 201] on ul "Branch Price Status Status is valid till Frangipani, Seef BHD 2.5 ​ Available N…" at bounding box center [461, 322] width 493 height 282
type input "2.5"
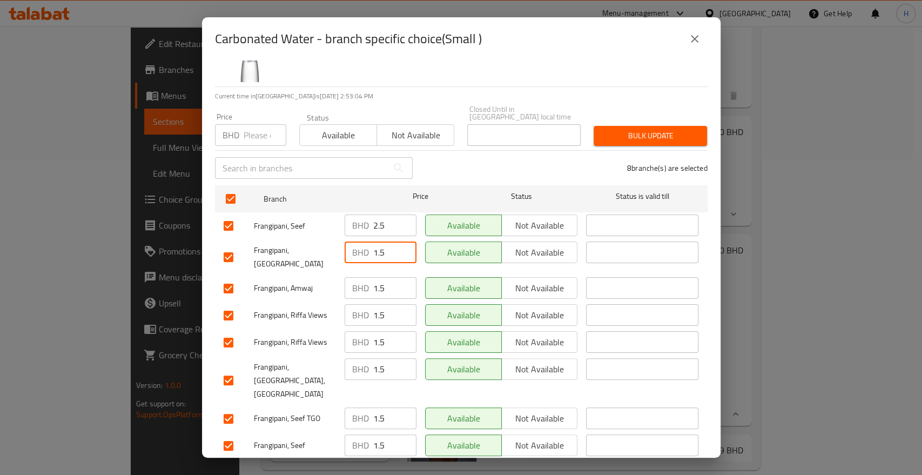
drag, startPoint x: 385, startPoint y: 245, endPoint x: 328, endPoint y: 243, distance: 56.2
click at [328, 243] on div "Frangipani, Suqaya BHD 1.5 ​ Available Not available ​" at bounding box center [461, 257] width 484 height 40
paste input "2"
type input "2.5"
drag, startPoint x: 387, startPoint y: 272, endPoint x: 324, endPoint y: 268, distance: 63.3
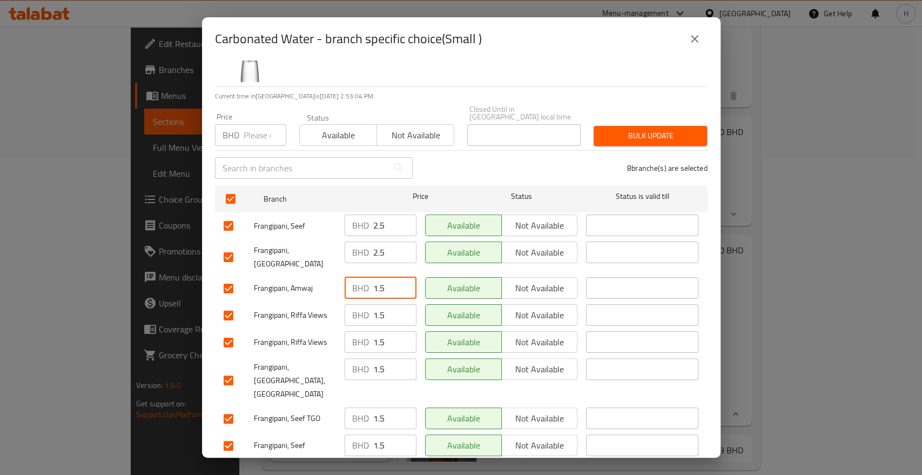
click at [324, 273] on div "Frangipani, Amwaj BHD 1.5 ​ Available Not available ​" at bounding box center [461, 288] width 484 height 31
paste input "2"
type input "2.5"
drag, startPoint x: 383, startPoint y: 298, endPoint x: 334, endPoint y: 298, distance: 49.1
click at [334, 300] on div "Frangipani, Riffa Views BHD 1.5 ​ Available Not available ​" at bounding box center [461, 315] width 484 height 31
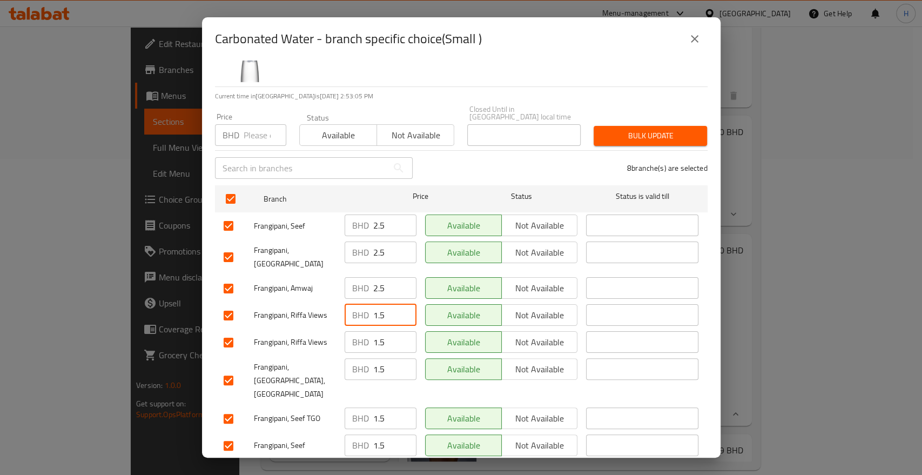
paste input "2"
type input "2.5"
drag, startPoint x: 382, startPoint y: 322, endPoint x: 326, endPoint y: 322, distance: 56.2
click at [326, 327] on div "Frangipani, Riffa Views BHD 1.5 ​ Available Not available ​" at bounding box center [461, 342] width 484 height 31
paste input "2"
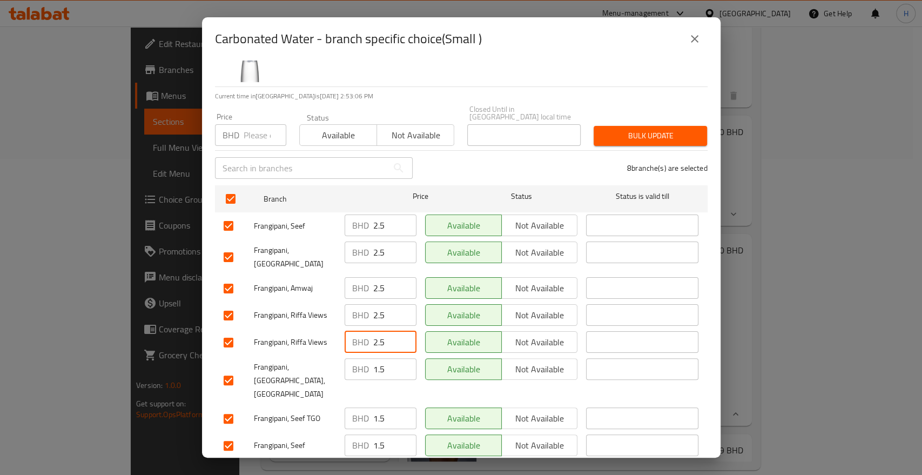
type input "2.5"
drag, startPoint x: 386, startPoint y: 352, endPoint x: 338, endPoint y: 351, distance: 48.1
click at [340, 354] on div "BHD 1.5 ​" at bounding box center [380, 380] width 80 height 53
paste input "2"
type input "2.5"
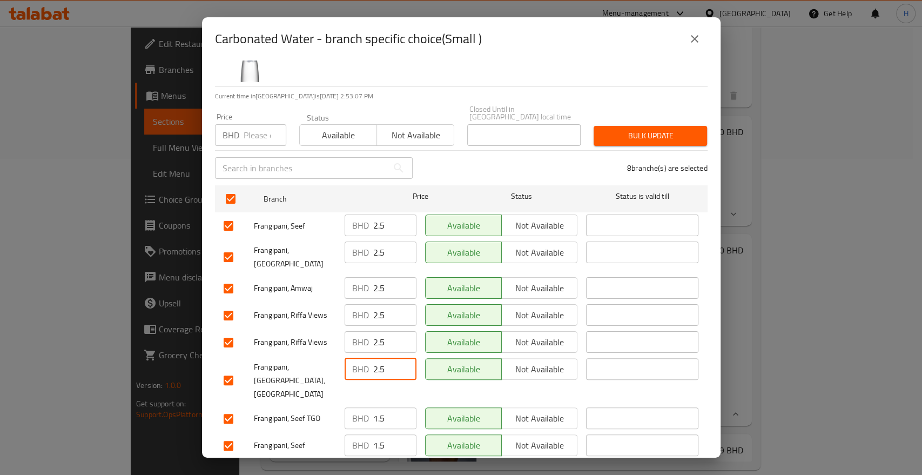
drag, startPoint x: 388, startPoint y: 388, endPoint x: 314, endPoint y: 382, distance: 74.8
click at [314, 403] on div "Frangipani, Seef TGO BHD 1.5 ​ Available Not available ​" at bounding box center [461, 418] width 484 height 31
paste input "2"
type input "2.5"
drag, startPoint x: 387, startPoint y: 415, endPoint x: 316, endPoint y: 410, distance: 71.0
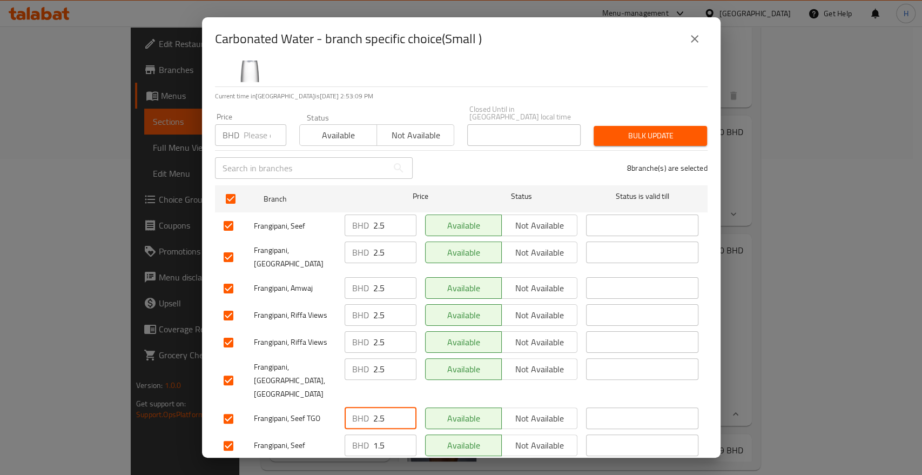
click at [317, 430] on div "Frangipani, Seef BHD 1.5 ​ Available Not available ​" at bounding box center [461, 445] width 484 height 31
paste input "2"
type input "2.5"
click at [334, 467] on span "Save" at bounding box center [461, 474] width 475 height 14
click at [695, 40] on icon "close" at bounding box center [694, 38] width 13 height 13
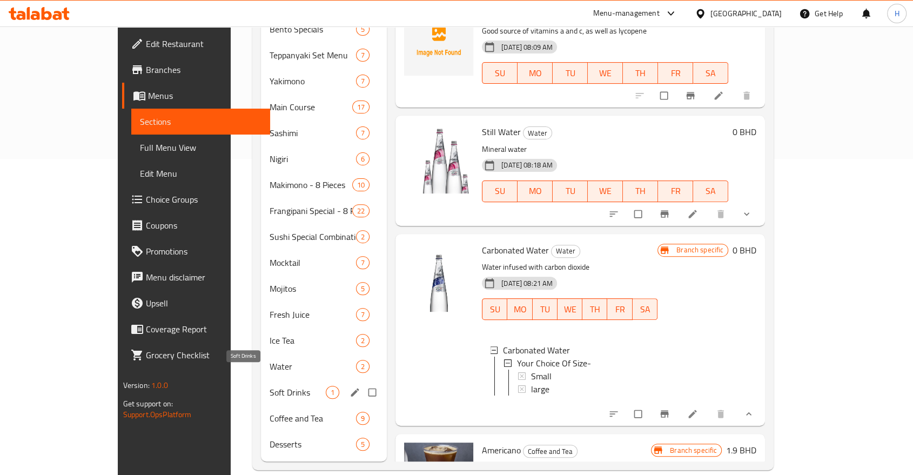
click at [269, 386] on span "Soft Drinks" at bounding box center [297, 392] width 56 height 13
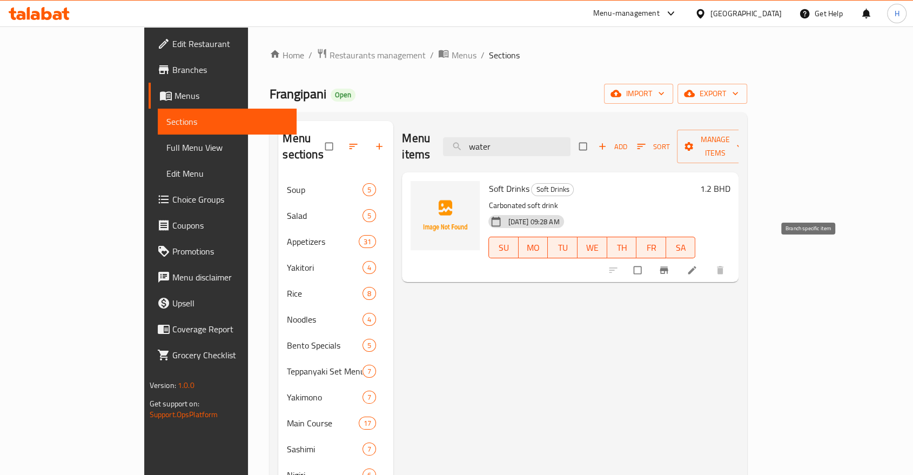
click at [669, 265] on icon "Branch-specific-item" at bounding box center [663, 270] width 11 height 11
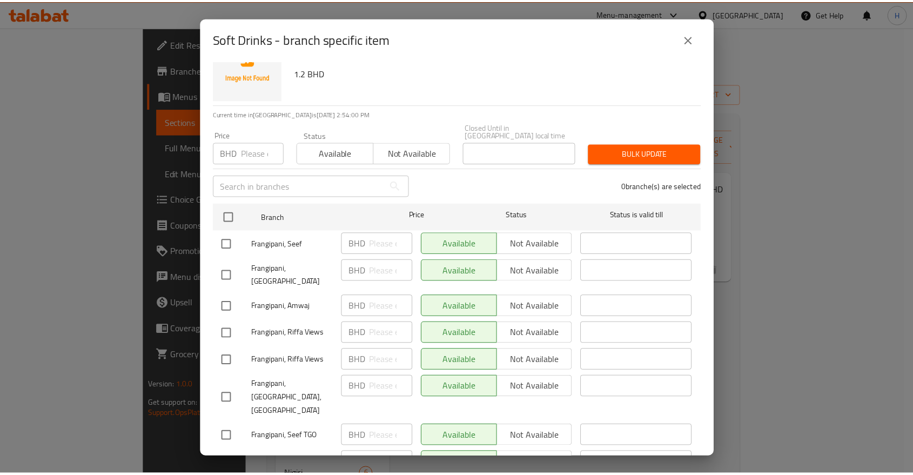
scroll to position [52, 0]
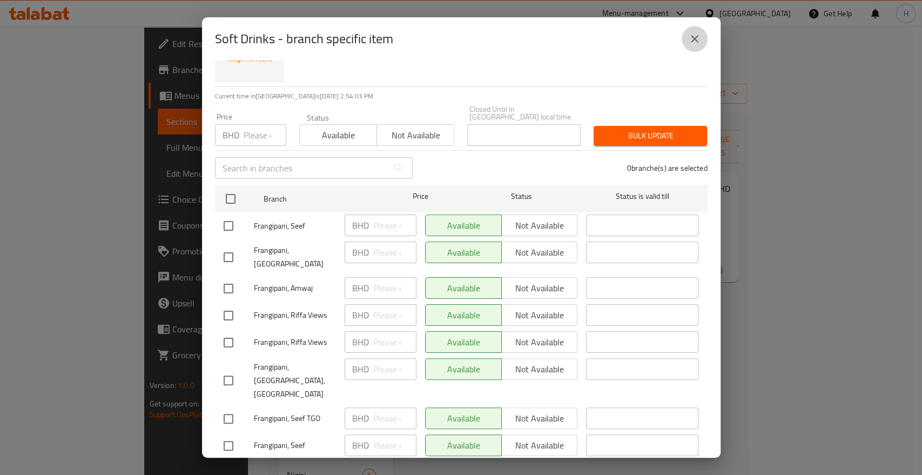
click at [693, 37] on icon "close" at bounding box center [695, 39] width 8 height 8
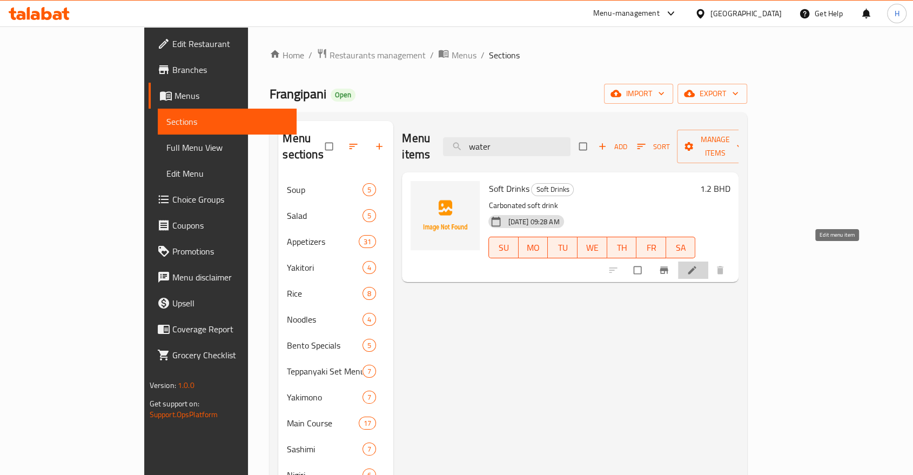
click at [696, 266] on icon at bounding box center [692, 270] width 8 height 8
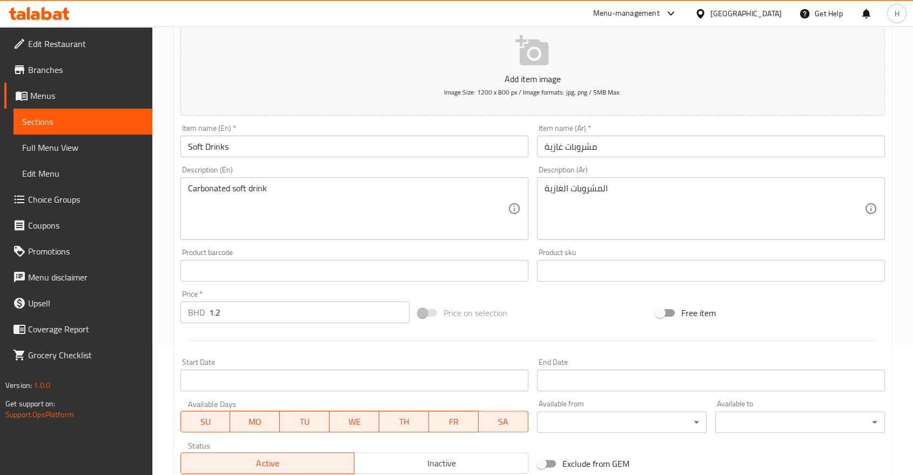
scroll to position [288, 0]
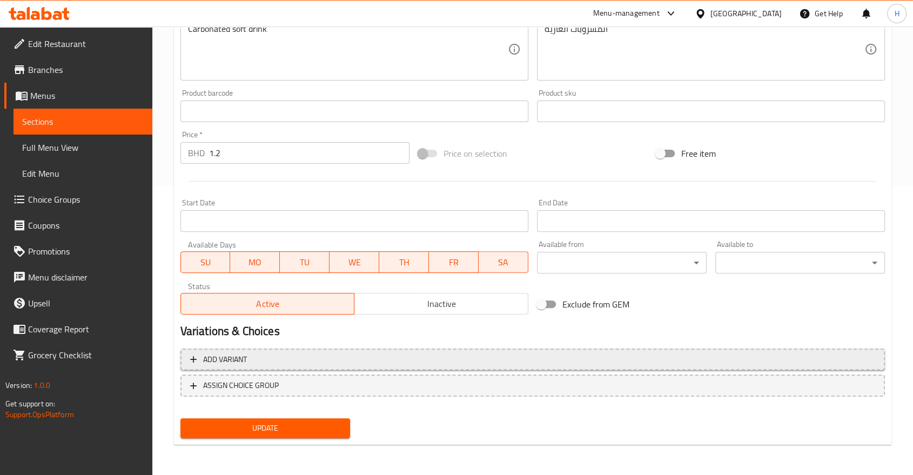
click at [236, 357] on span "Add variant" at bounding box center [225, 360] width 44 height 14
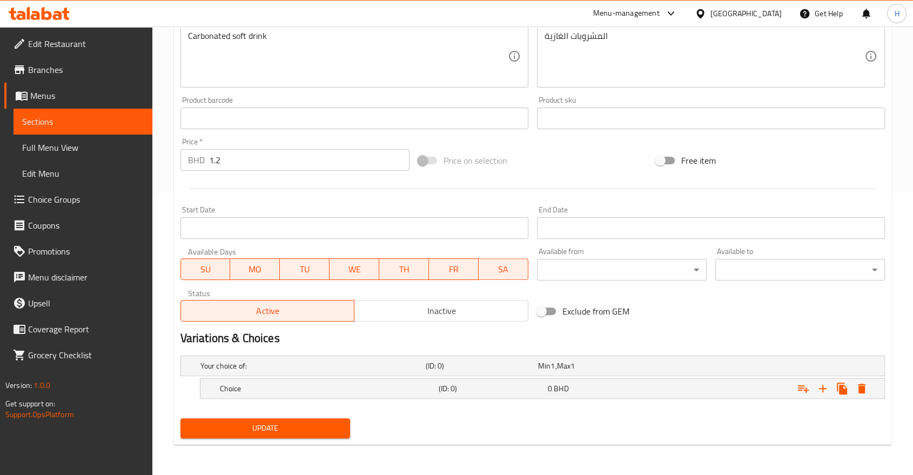
scroll to position [281, 0]
click at [255, 378] on div "Choice (ID: 0) 0 BHD" at bounding box center [535, 366] width 675 height 24
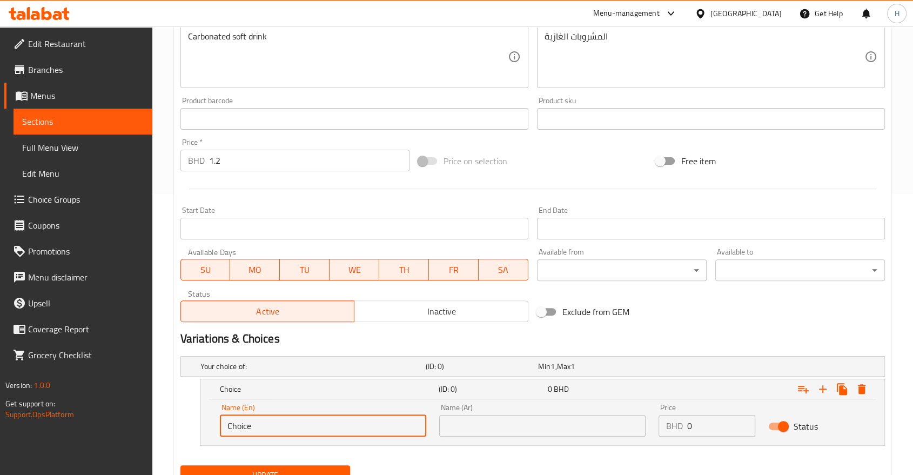
drag, startPoint x: 271, startPoint y: 424, endPoint x: 205, endPoint y: 427, distance: 65.9
click at [223, 428] on input "Choice" at bounding box center [323, 426] width 206 height 22
type input "Coca Cola"
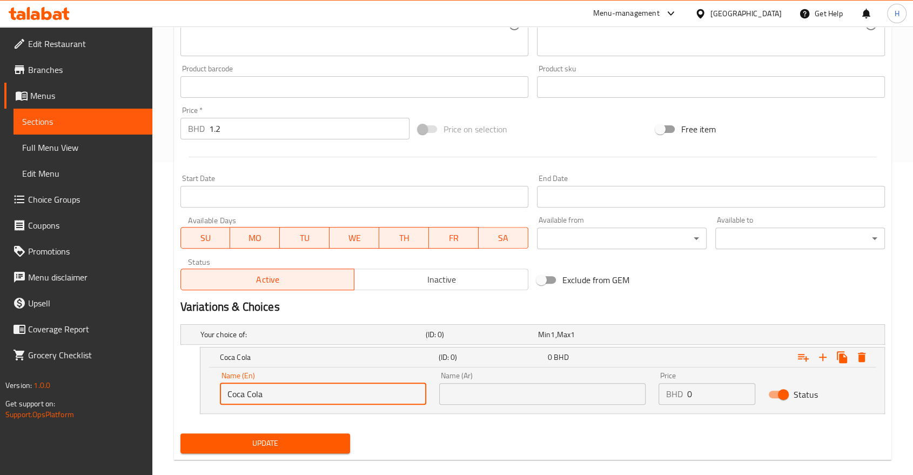
scroll to position [328, 0]
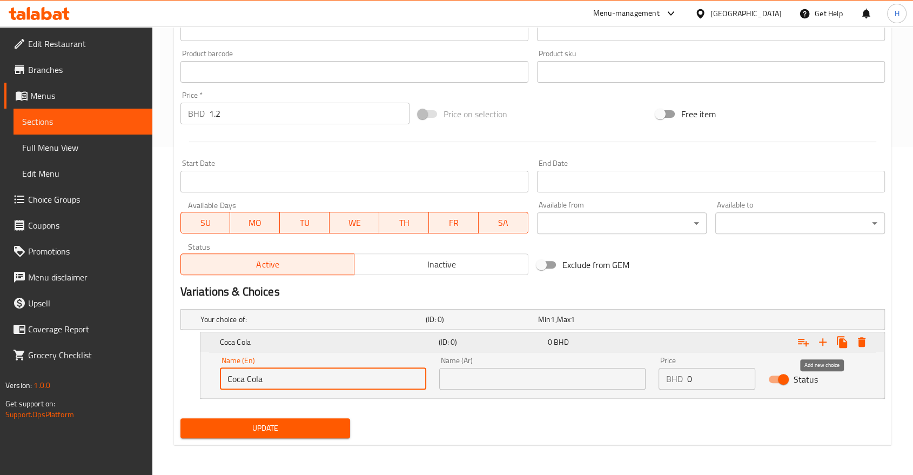
click at [821, 340] on icon "Expand" at bounding box center [822, 341] width 13 height 13
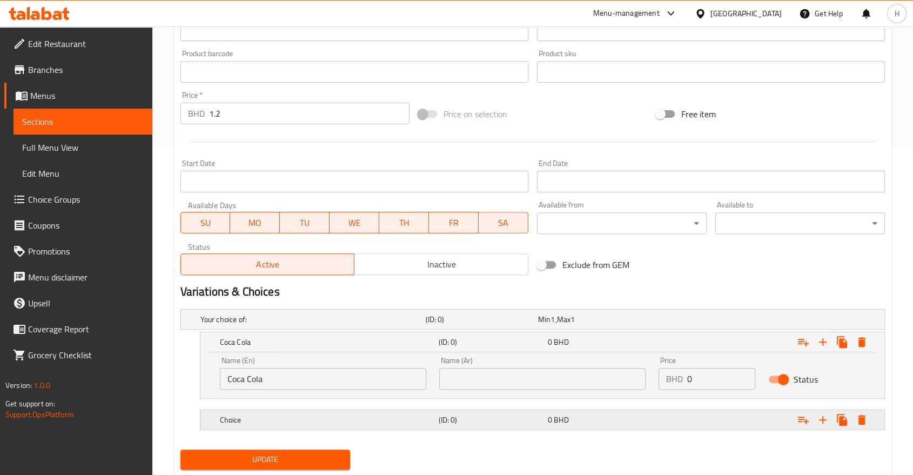
click at [245, 325] on h5 "Choice" at bounding box center [310, 319] width 221 height 11
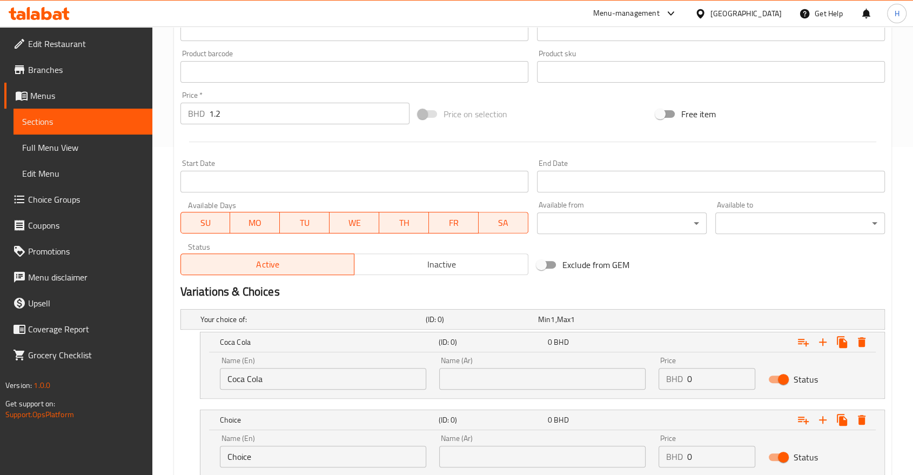
click at [253, 453] on input "Choice" at bounding box center [323, 457] width 206 height 22
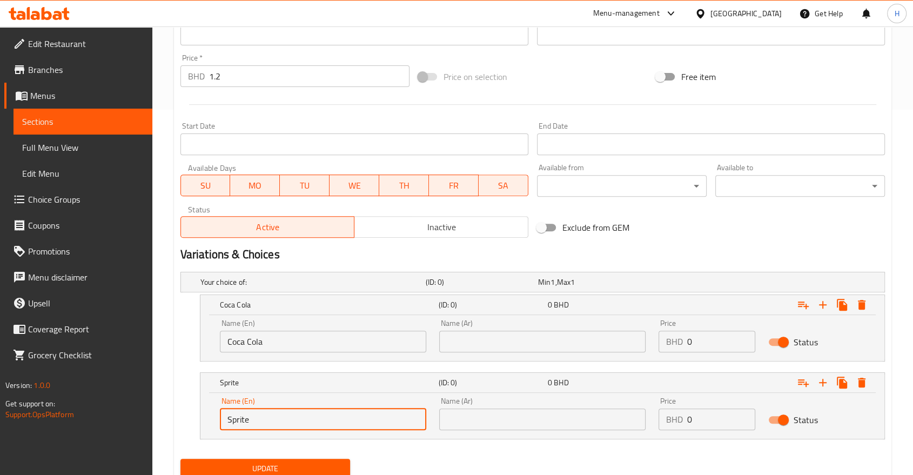
scroll to position [405, 0]
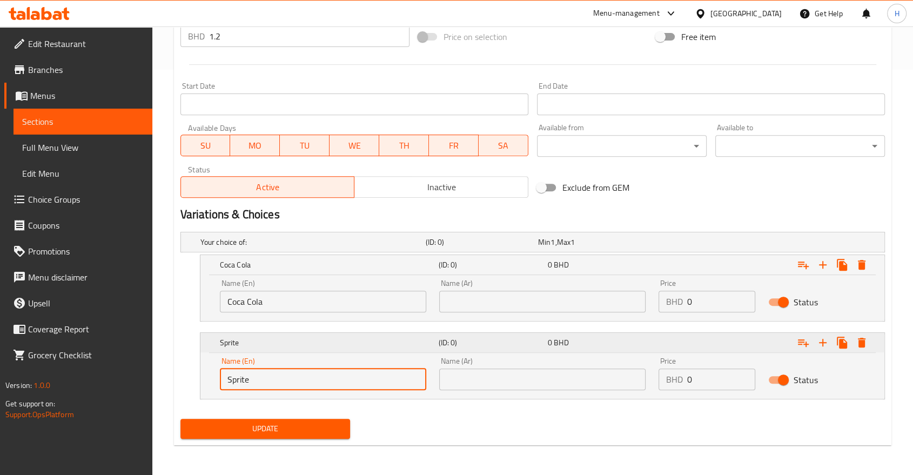
type input "Sprite"
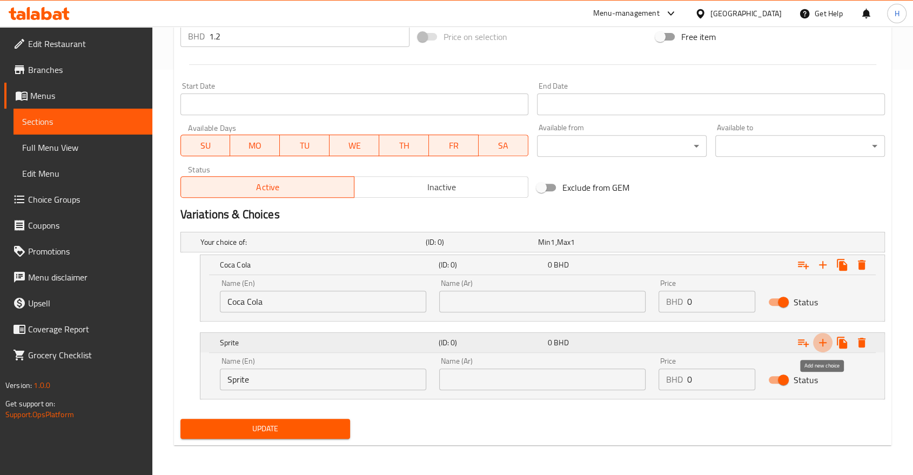
click at [821, 339] on icon "Expand" at bounding box center [822, 342] width 13 height 13
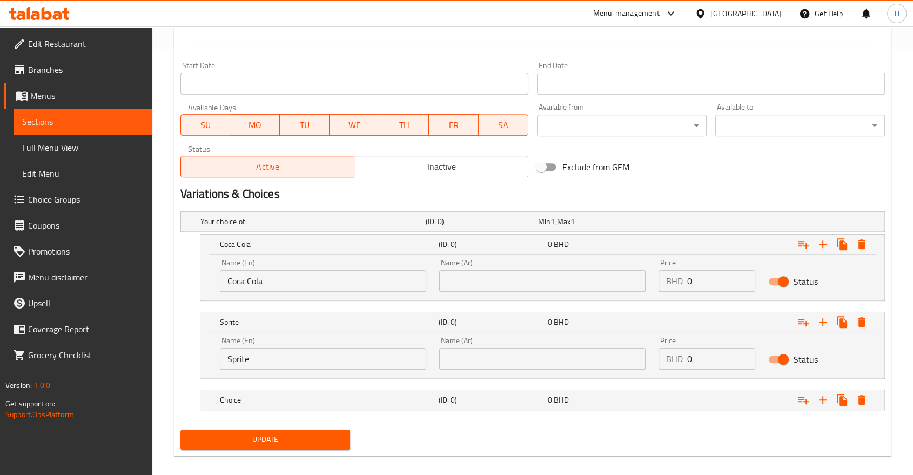
scroll to position [436, 0]
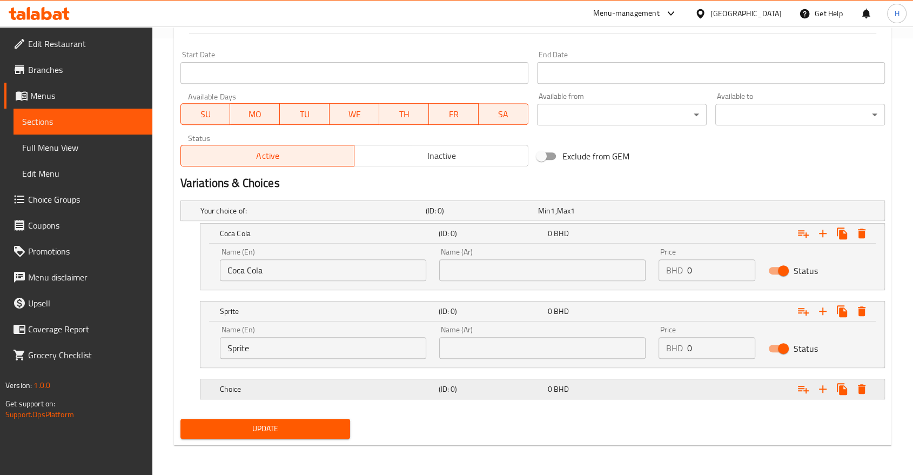
click at [238, 216] on h5 "Choice" at bounding box center [310, 210] width 221 height 11
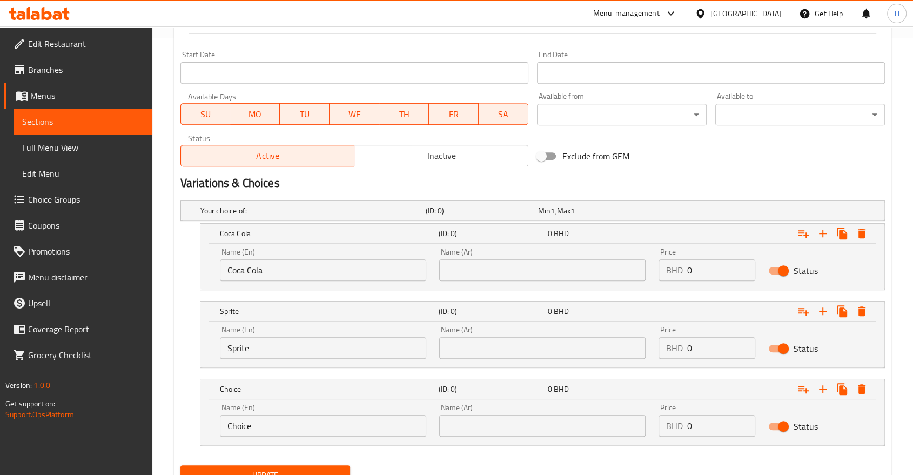
click at [246, 422] on input "Choice" at bounding box center [323, 426] width 206 height 22
type input "Diet Cola"
click at [820, 310] on icon "Expand" at bounding box center [822, 311] width 13 height 13
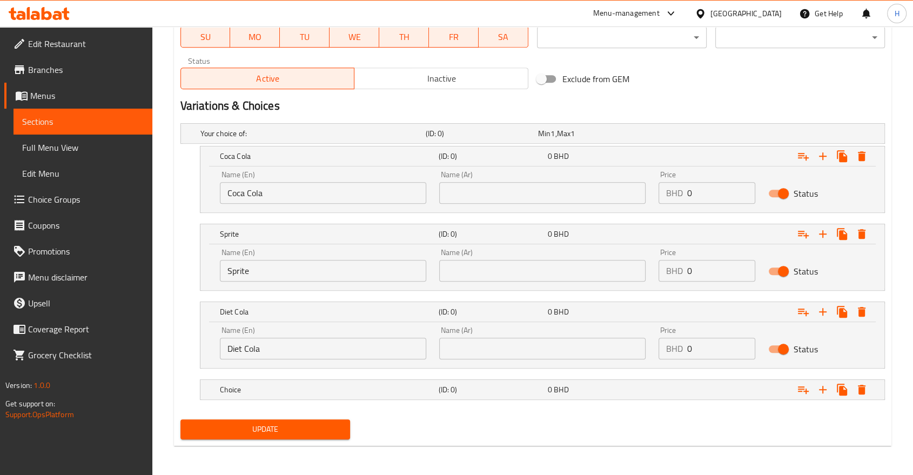
scroll to position [514, 0]
click at [222, 138] on h5 "Choice" at bounding box center [310, 132] width 221 height 11
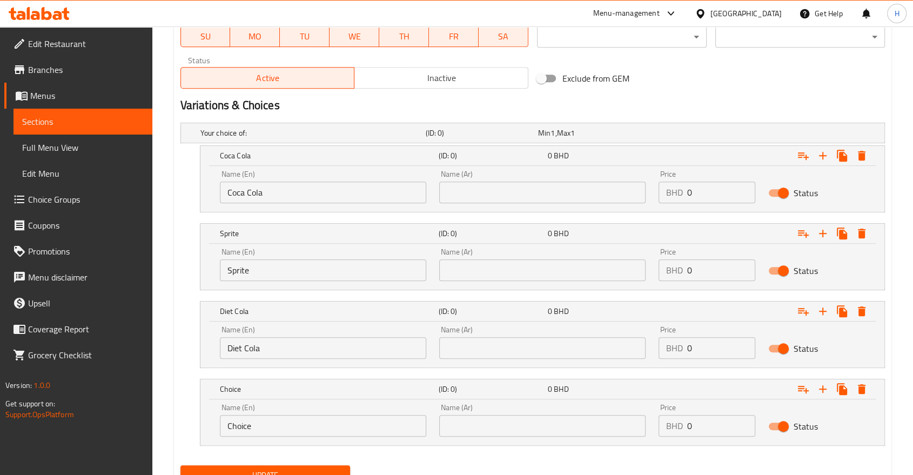
click at [231, 433] on input "Choice" at bounding box center [323, 426] width 206 height 22
click at [231, 432] on input "Choice" at bounding box center [323, 426] width 206 height 22
type input "Cola Zero"
click at [822, 159] on icon "Expand" at bounding box center [823, 156] width 8 height 8
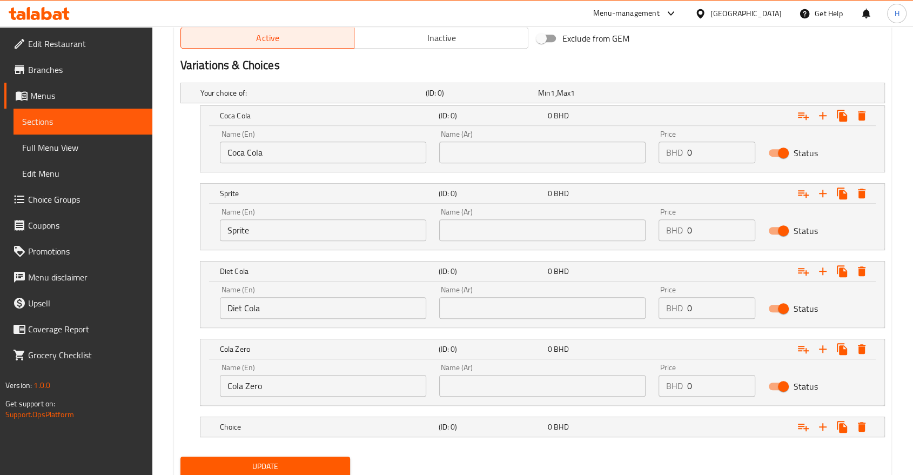
scroll to position [592, 0]
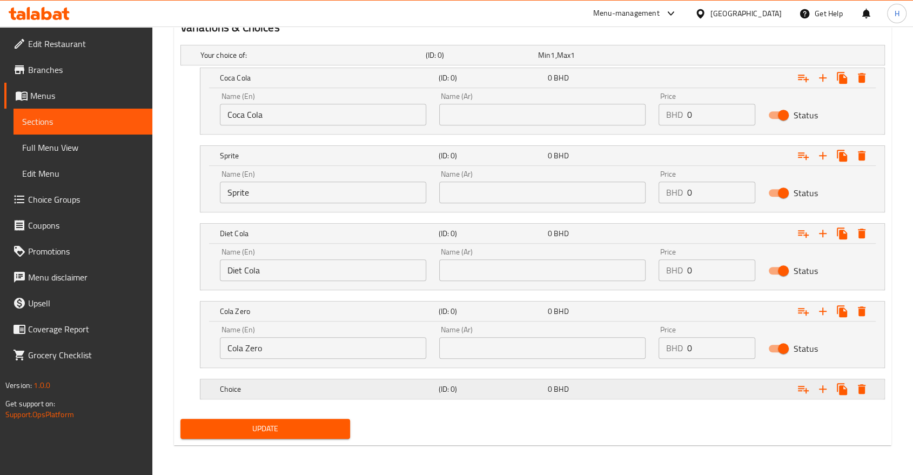
click at [257, 60] on h5 "Choice" at bounding box center [310, 55] width 221 height 11
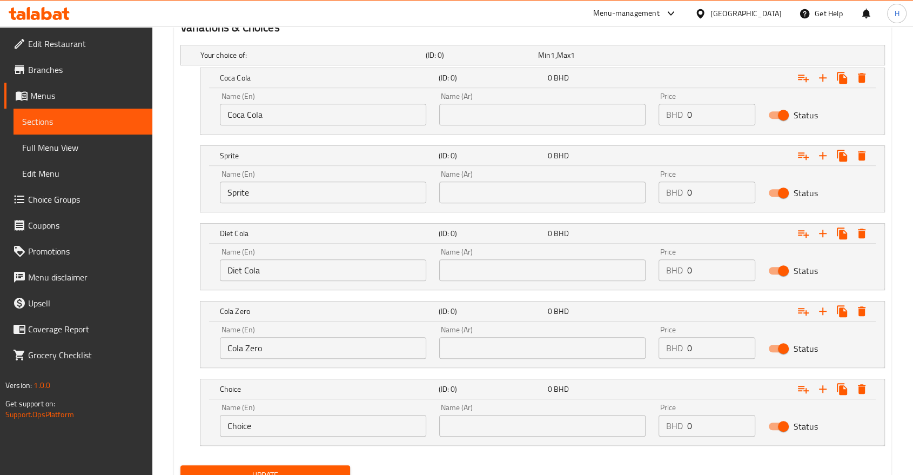
click at [240, 426] on input "Choice" at bounding box center [323, 426] width 206 height 22
type input "Fanta Orange"
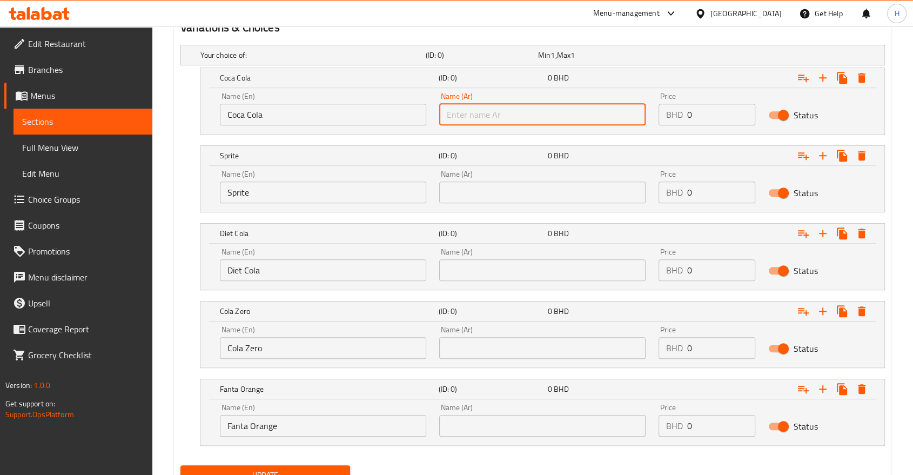
click at [495, 118] on input "text" at bounding box center [542, 115] width 206 height 22
type input "[PERSON_NAME]"
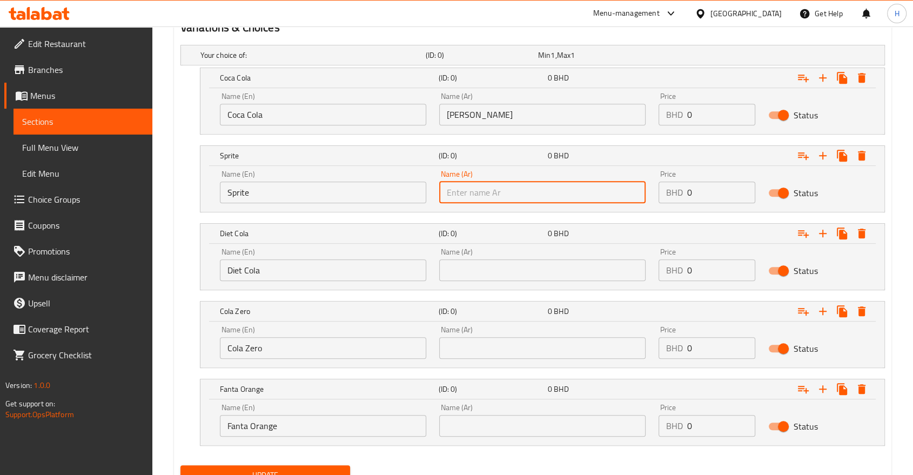
click at [492, 198] on input "text" at bounding box center [542, 192] width 206 height 22
type input "سبرايت"
click at [484, 263] on input "text" at bounding box center [542, 270] width 206 height 22
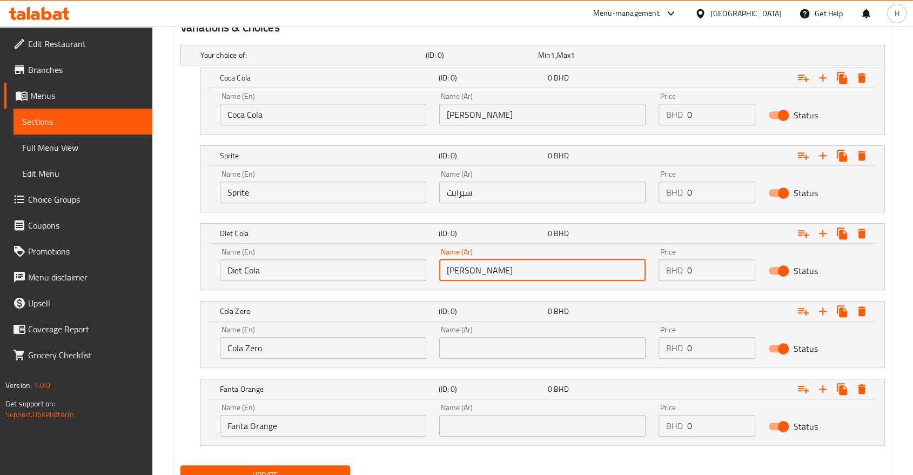
type input "[PERSON_NAME]"
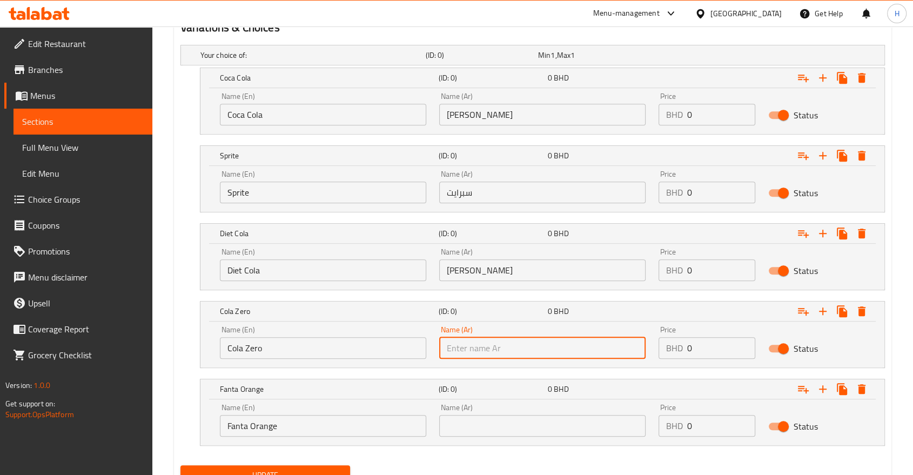
click at [475, 346] on input "text" at bounding box center [542, 348] width 206 height 22
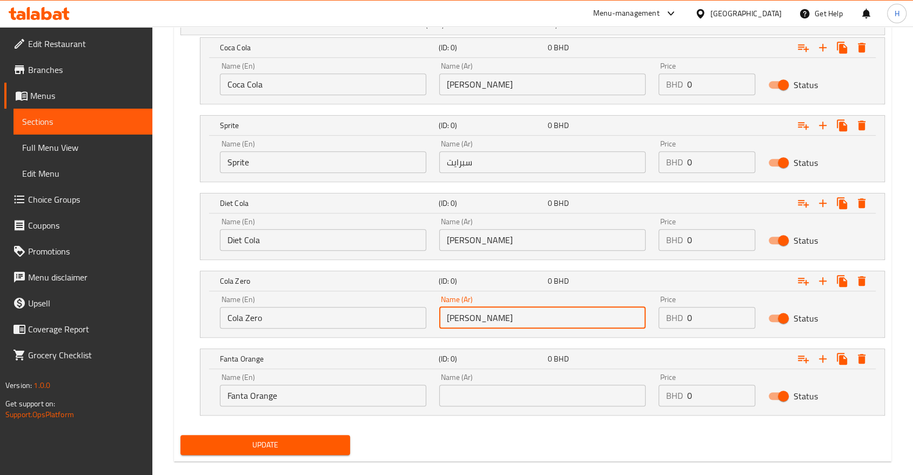
scroll to position [638, 0]
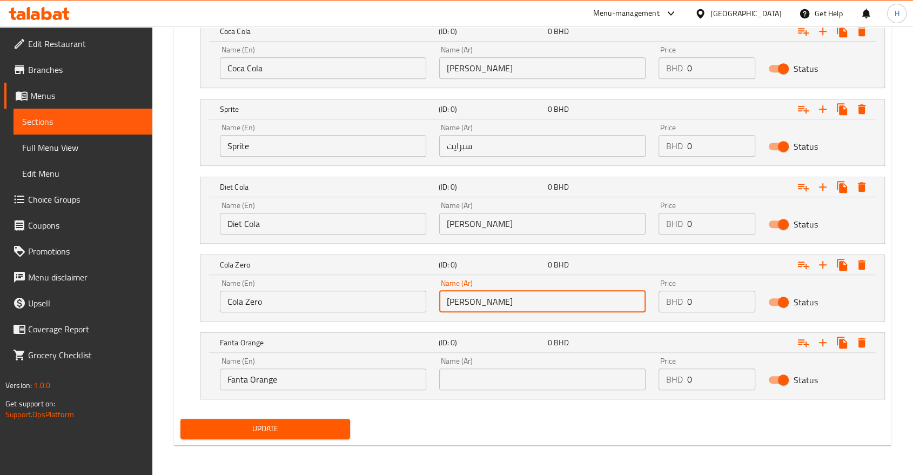
type input "[PERSON_NAME]"
click at [470, 374] on input "text" at bounding box center [542, 379] width 206 height 22
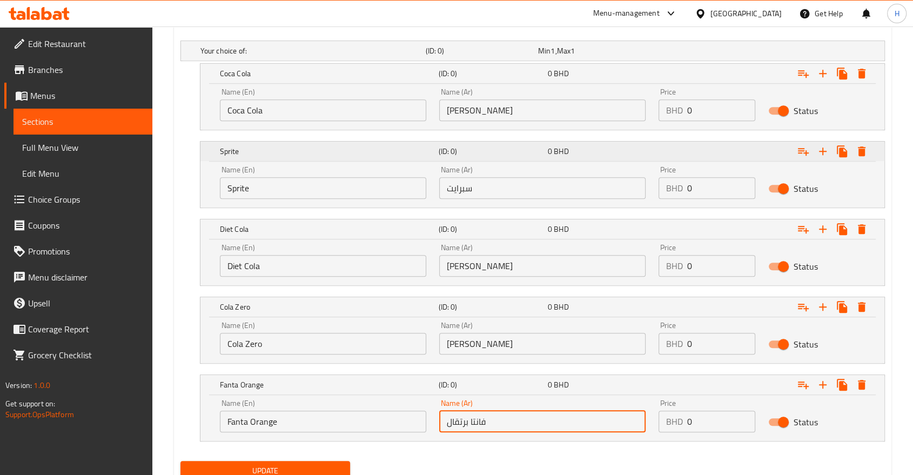
scroll to position [578, 0]
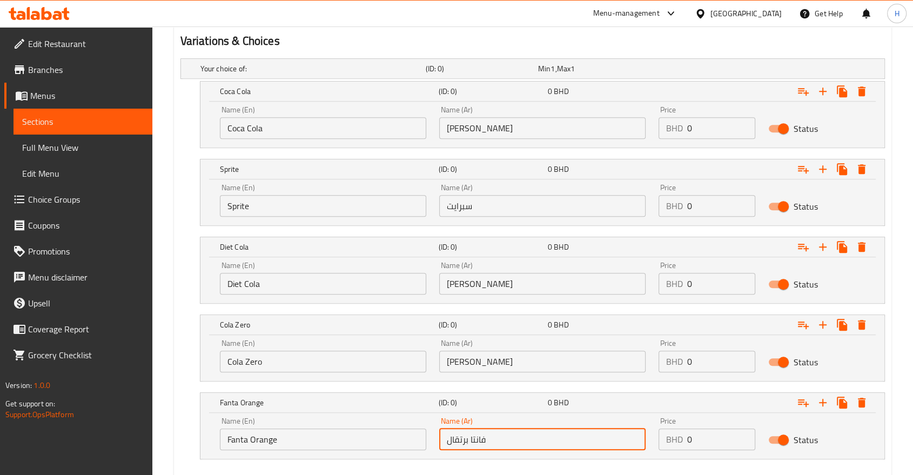
type input "فانتا برتقال"
drag, startPoint x: 702, startPoint y: 130, endPoint x: 631, endPoint y: 125, distance: 70.9
click at [631, 125] on div "Name (En) Coca Cola Name (En) Name (Ar) كوكا كولا Name (Ar) Price BHD 0 Price S…" at bounding box center [542, 122] width 658 height 46
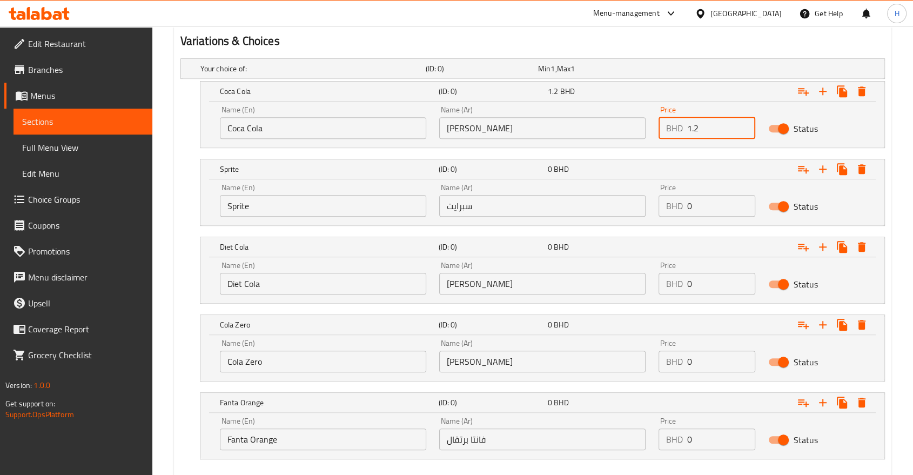
type input "1.2"
drag, startPoint x: 705, startPoint y: 208, endPoint x: 658, endPoint y: 199, distance: 47.3
click at [659, 199] on div "BHD 0 Price" at bounding box center [706, 206] width 97 height 22
type input "1.2"
drag, startPoint x: 661, startPoint y: 281, endPoint x: 648, endPoint y: 281, distance: 13.5
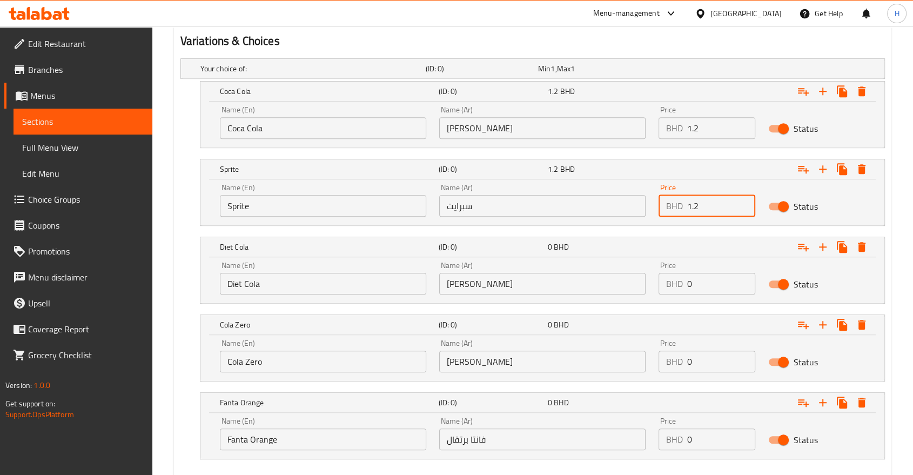
click at [649, 281] on div "Name (En) Diet Cola Name (En) Name (Ar) دايت كولا Name (Ar) Price BHD 0 Price S…" at bounding box center [542, 278] width 658 height 46
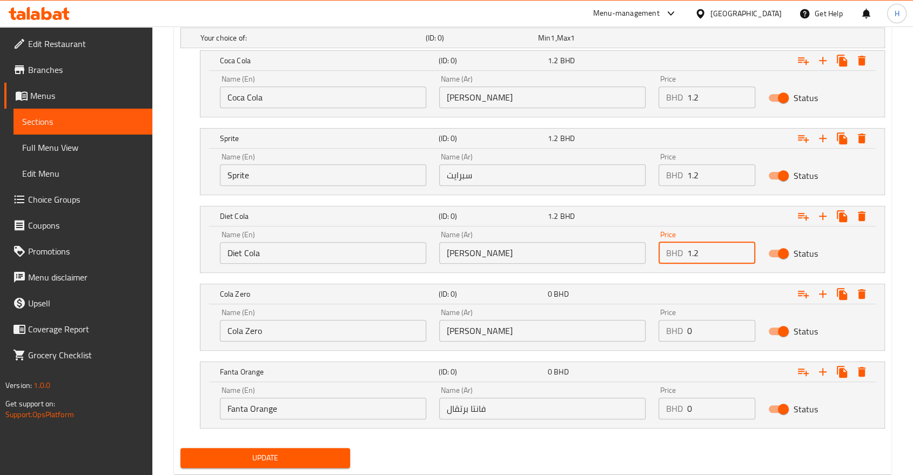
scroll to position [638, 0]
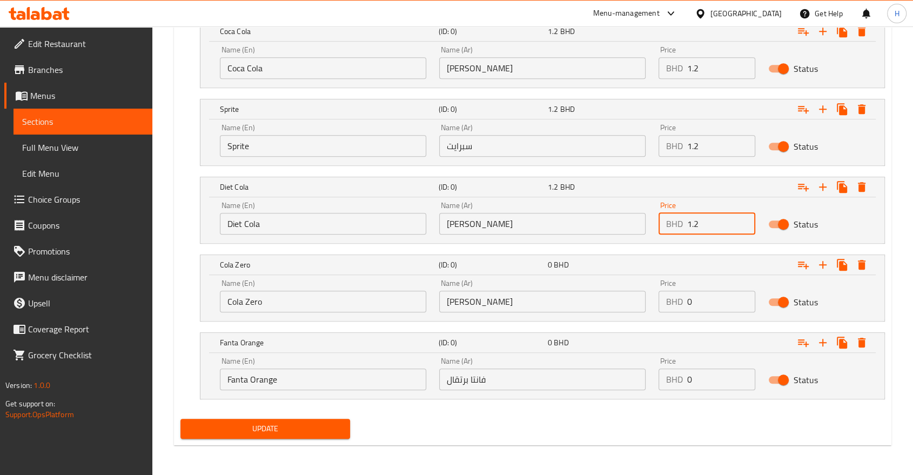
type input "1.2"
drag, startPoint x: 697, startPoint y: 308, endPoint x: 659, endPoint y: 302, distance: 38.4
click at [659, 302] on div "BHD 0 Price" at bounding box center [706, 302] width 97 height 22
type input "1.2"
drag, startPoint x: 698, startPoint y: 379, endPoint x: 658, endPoint y: 372, distance: 40.7
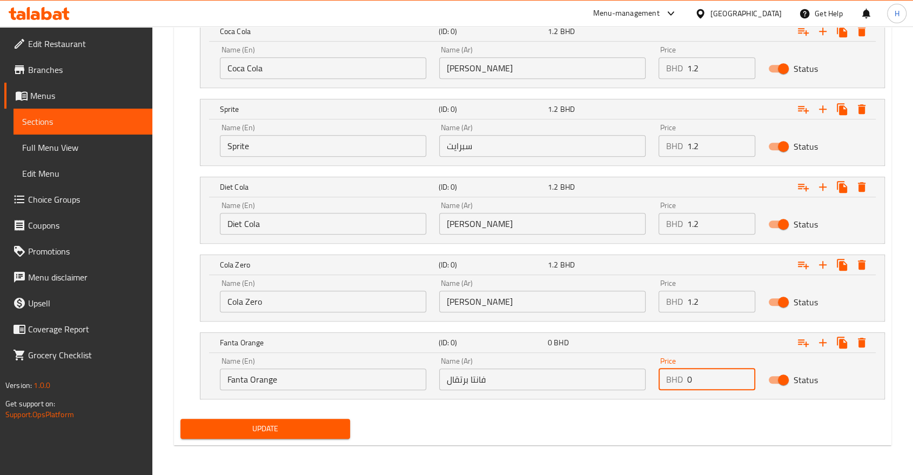
click at [661, 372] on div "BHD 0 Price" at bounding box center [706, 379] width 97 height 22
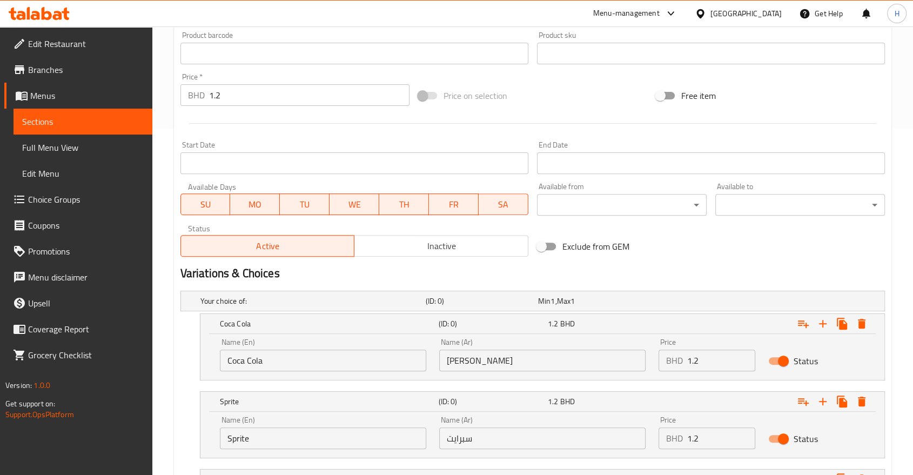
scroll to position [218, 0]
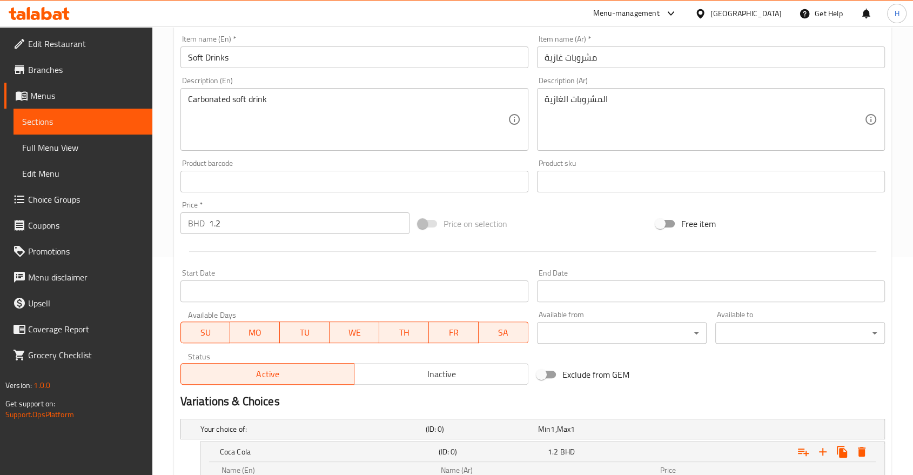
type input "1.2"
drag, startPoint x: 220, startPoint y: 225, endPoint x: 184, endPoint y: 215, distance: 36.9
click at [184, 215] on div "BHD 1.2 Price *" at bounding box center [294, 223] width 229 height 22
type input "0"
click at [168, 240] on div "Home / Restaurants management / Menus / Sections / item / update Soft Drinks se…" at bounding box center [532, 351] width 760 height 1087
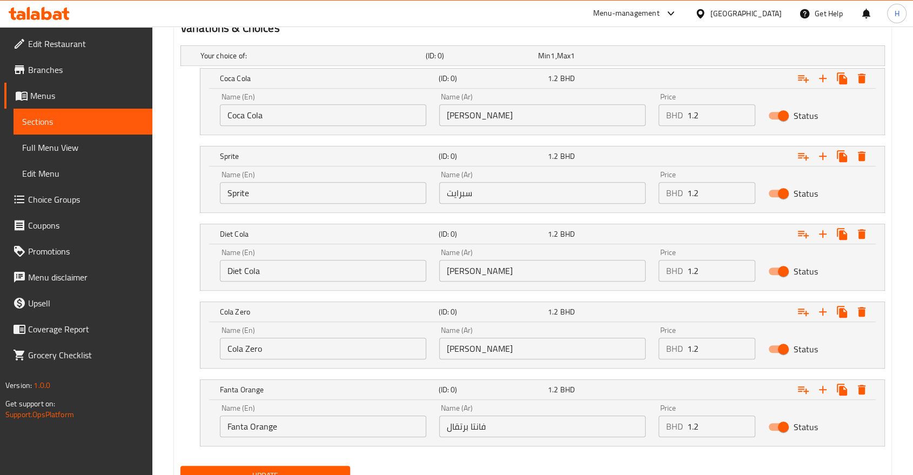
scroll to position [638, 0]
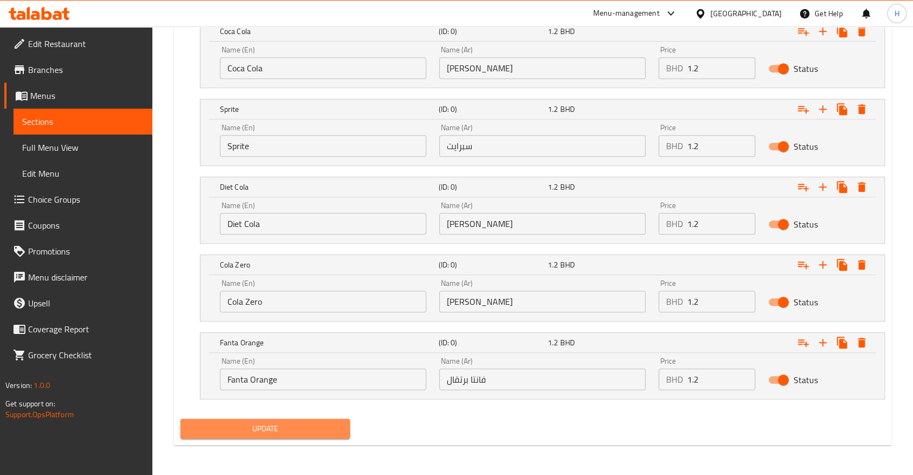
click at [277, 419] on button "Update" at bounding box center [265, 429] width 170 height 20
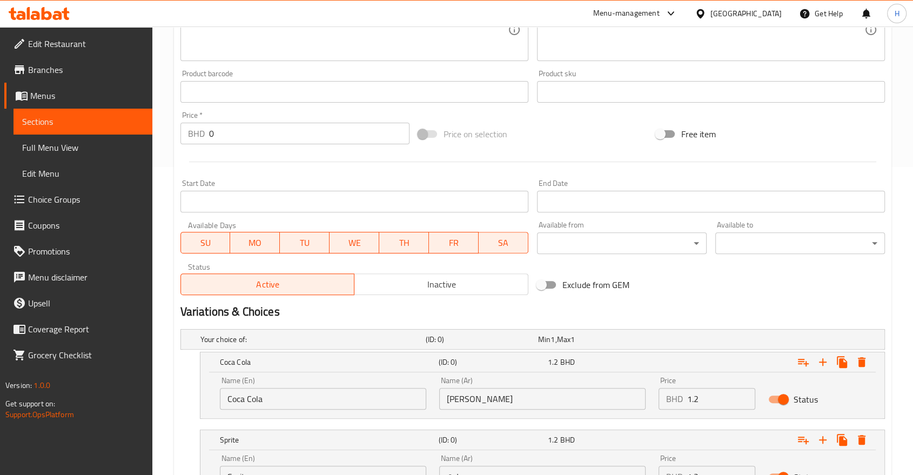
scroll to position [38, 0]
